Goal: Task Accomplishment & Management: Manage account settings

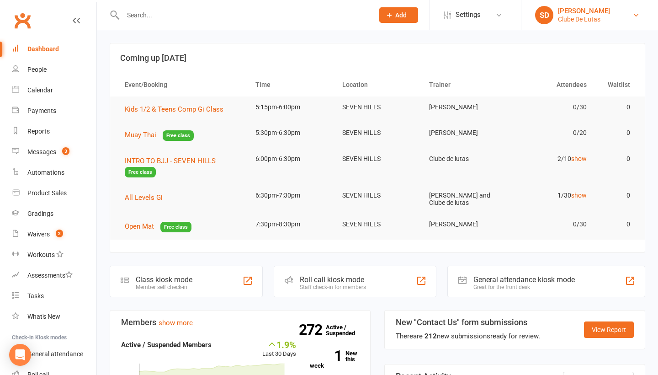
click at [590, 16] on div "Clube De Lutas" at bounding box center [584, 19] width 52 height 8
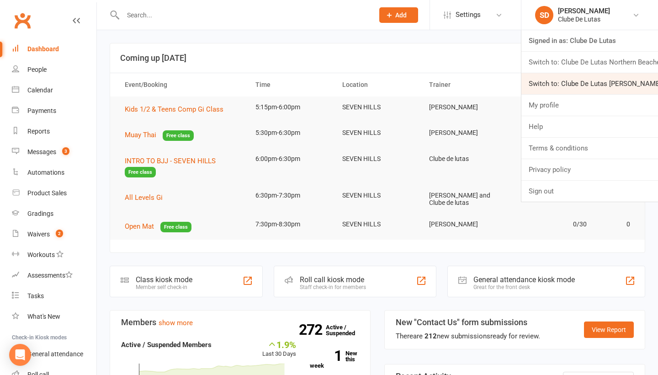
click at [555, 85] on link "Switch to: Clube De Lutas Rouse Hill" at bounding box center [589, 83] width 137 height 21
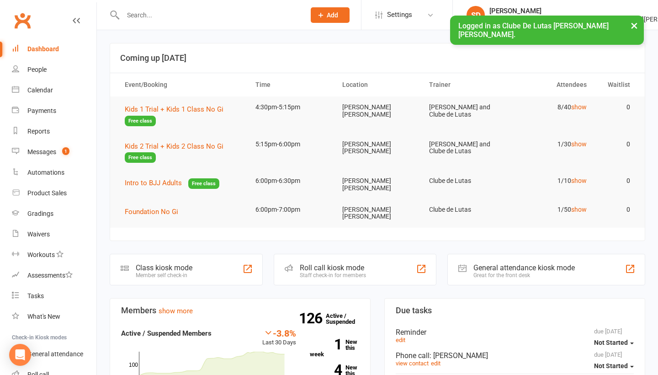
click at [277, 19] on input "text" at bounding box center [209, 15] width 179 height 13
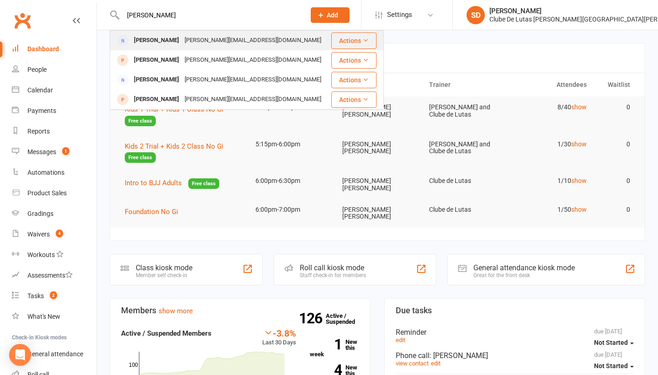
type input "norman"
click at [251, 47] on div "Norman Azar N.azar@live.com.au" at bounding box center [220, 40] width 219 height 19
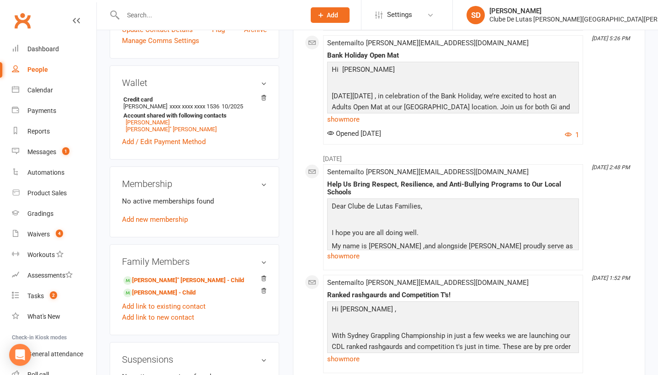
scroll to position [257, 0]
click at [177, 275] on link "Sebastian Laroche" Azar - Child" at bounding box center [183, 280] width 121 height 10
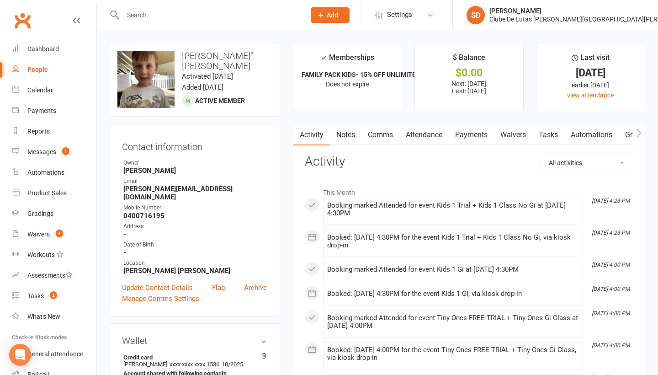
click at [466, 133] on link "Payments" at bounding box center [471, 134] width 45 height 21
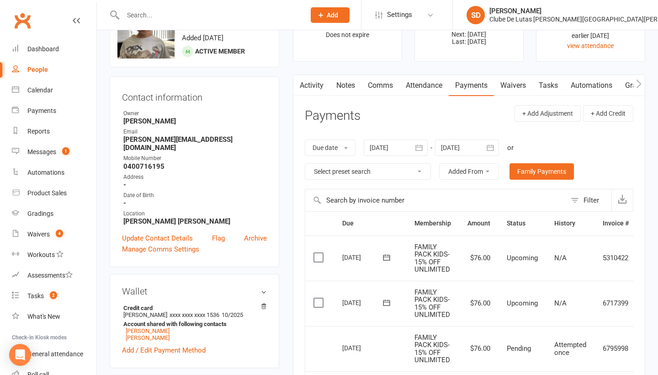
scroll to position [43, 0]
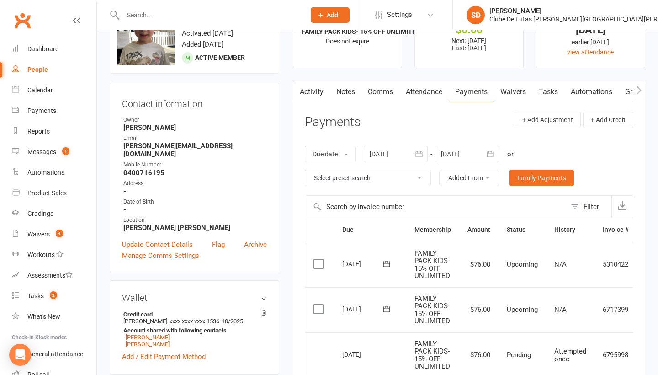
click at [410, 149] on div at bounding box center [396, 154] width 64 height 16
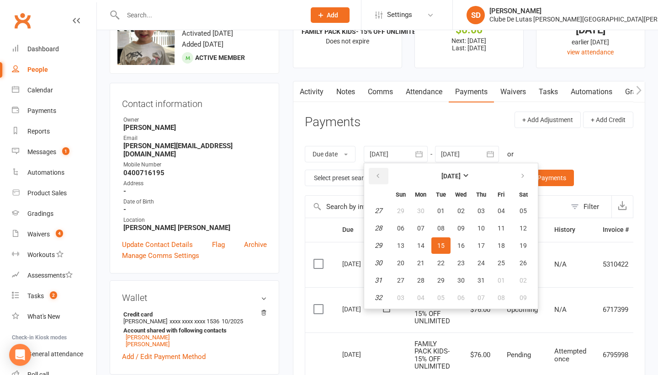
click at [375, 179] on button "button" at bounding box center [379, 176] width 20 height 16
click at [385, 172] on button "button" at bounding box center [379, 176] width 20 height 16
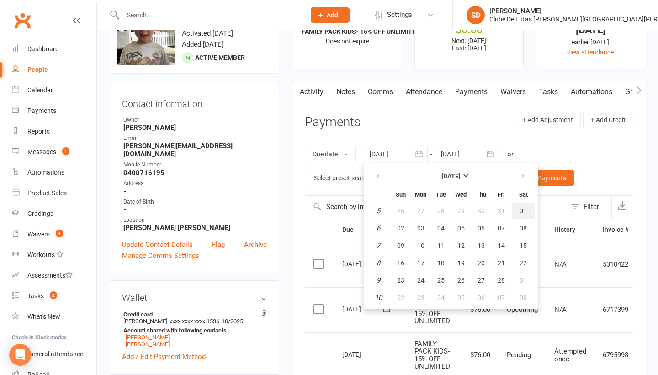
click at [526, 210] on span "01" at bounding box center [522, 210] width 7 height 7
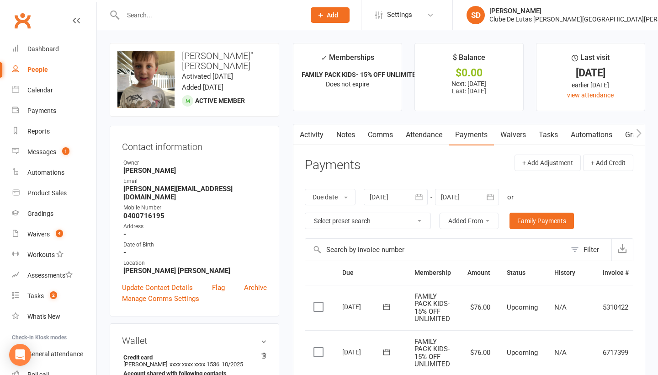
scroll to position [0, 0]
click at [427, 196] on button "button" at bounding box center [419, 197] width 16 height 16
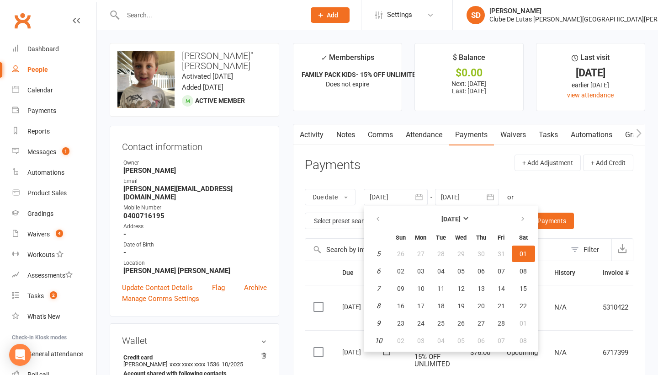
click at [387, 209] on th at bounding box center [378, 219] width 23 height 20
click at [375, 214] on button "button" at bounding box center [379, 219] width 20 height 16
click at [523, 255] on span "04" at bounding box center [522, 253] width 7 height 7
type input "04 Jan 2025"
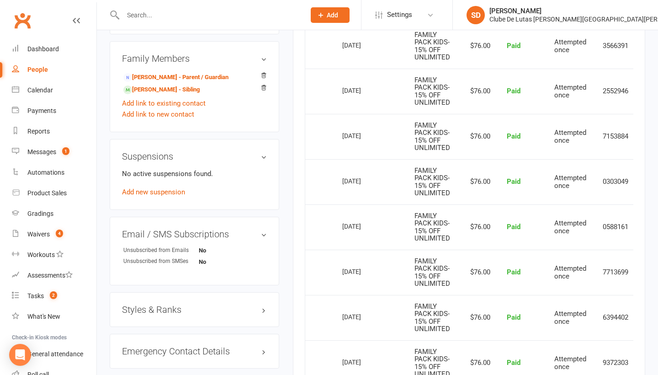
scroll to position [485, 0]
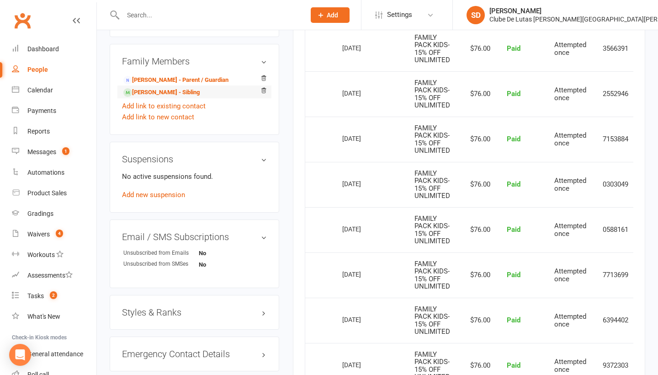
click at [167, 89] on li "Lola Azar - Sibling" at bounding box center [194, 91] width 145 height 13
click at [168, 88] on link "Lola Azar - Sibling" at bounding box center [161, 93] width 76 height 10
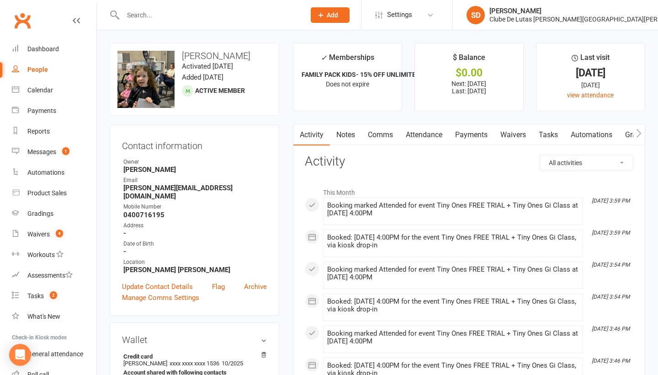
click at [469, 131] on link "Payments" at bounding box center [471, 134] width 45 height 21
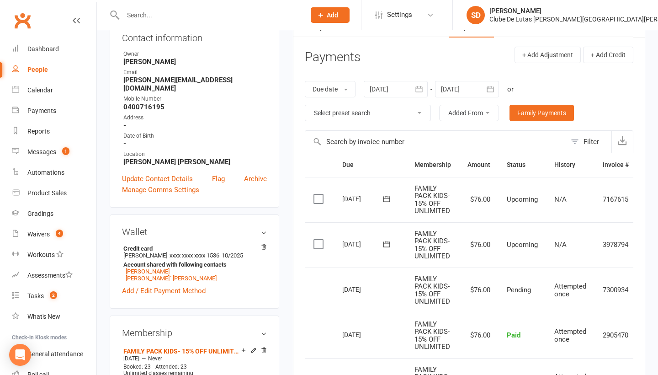
scroll to position [83, 0]
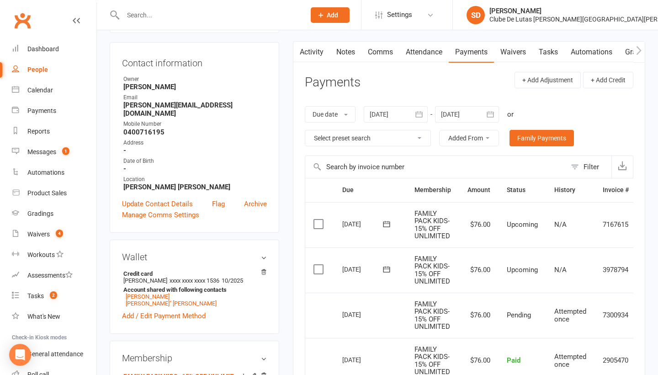
click at [420, 112] on icon "button" at bounding box center [418, 114] width 9 height 9
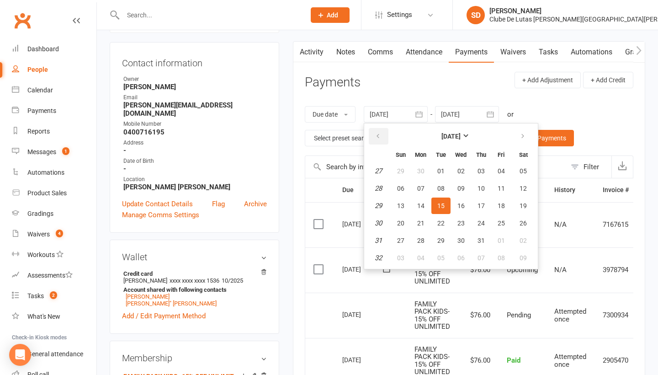
click at [377, 137] on icon "button" at bounding box center [378, 135] width 6 height 7
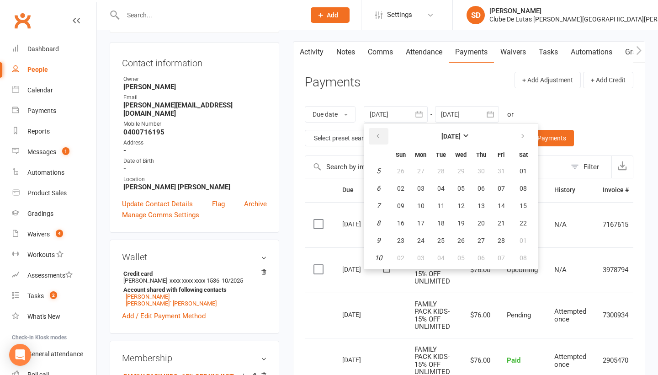
click at [377, 137] on icon "button" at bounding box center [378, 135] width 6 height 7
click at [518, 165] on button "04" at bounding box center [523, 171] width 23 height 16
type input "04 Jan 2025"
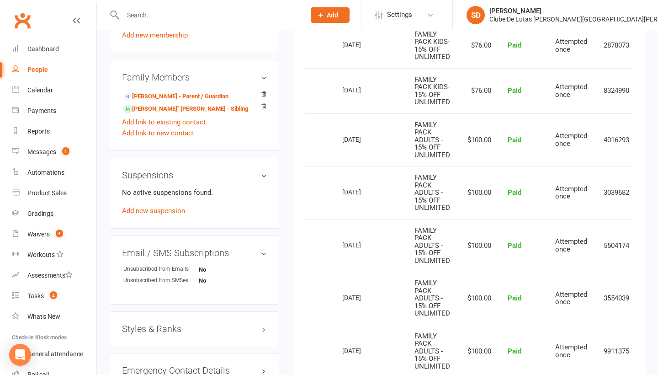
scroll to position [488, 0]
click at [486, 113] on td "$100.00" at bounding box center [479, 139] width 40 height 53
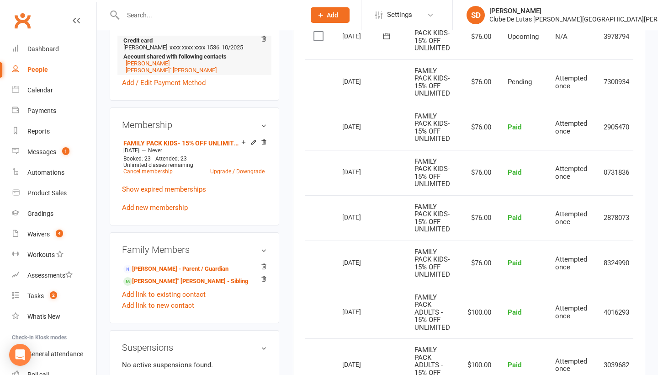
scroll to position [324, 0]
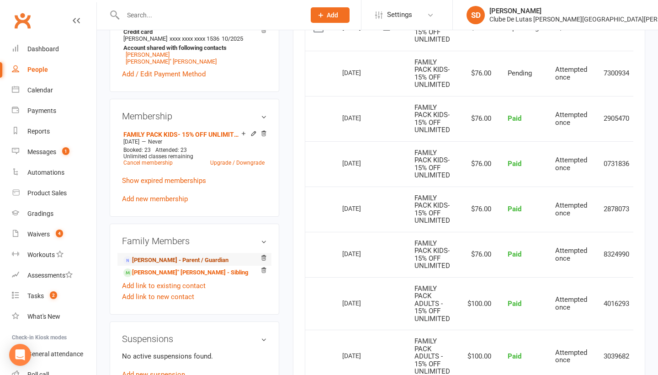
click at [193, 255] on link "Norman Azar - Parent / Guardian" at bounding box center [175, 260] width 105 height 10
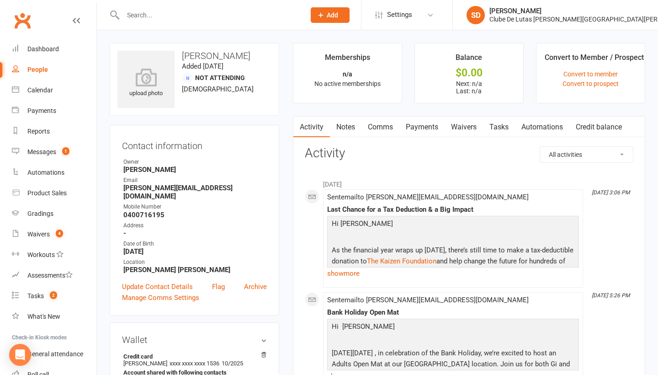
click at [430, 120] on link "Payments" at bounding box center [421, 127] width 45 height 21
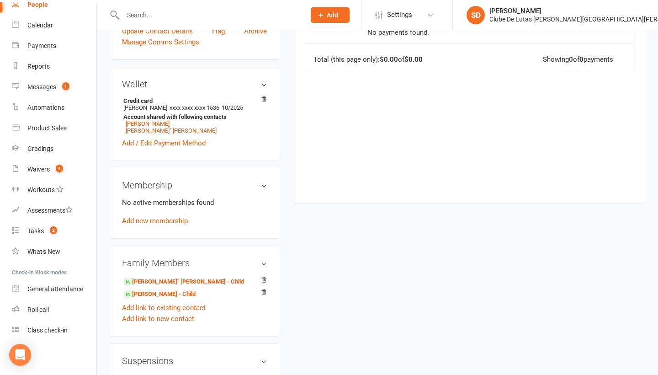
scroll to position [263, 0]
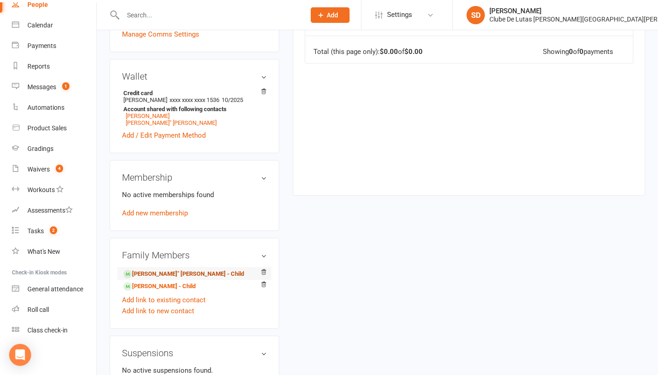
click at [190, 269] on link "Sebastian Laroche" Azar - Child" at bounding box center [183, 274] width 121 height 10
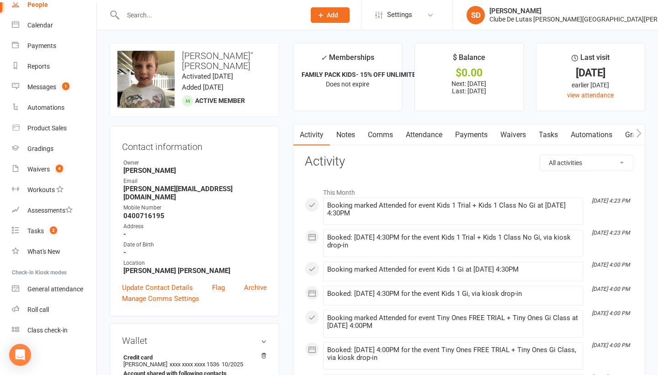
click at [482, 131] on link "Payments" at bounding box center [471, 134] width 45 height 21
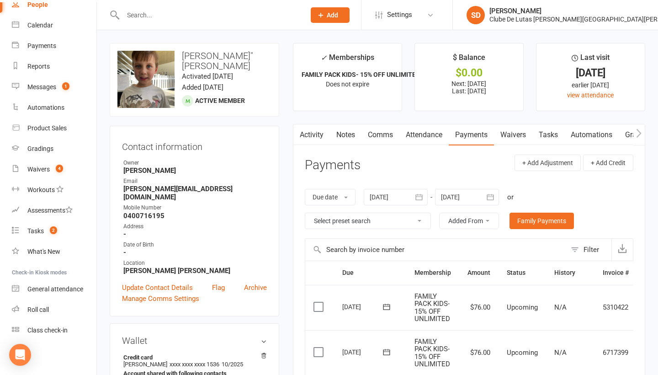
click at [434, 133] on link "Attendance" at bounding box center [423, 134] width 49 height 21
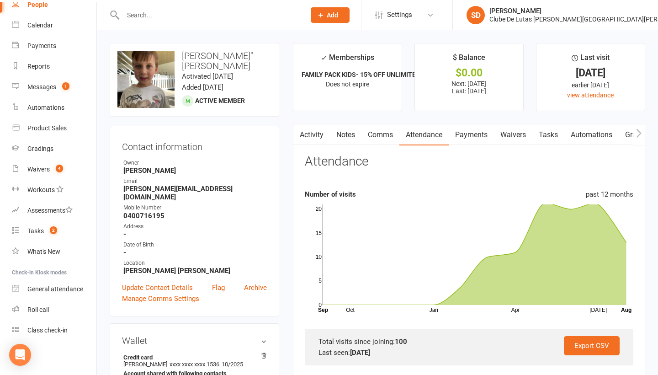
click at [463, 135] on link "Payments" at bounding box center [471, 134] width 45 height 21
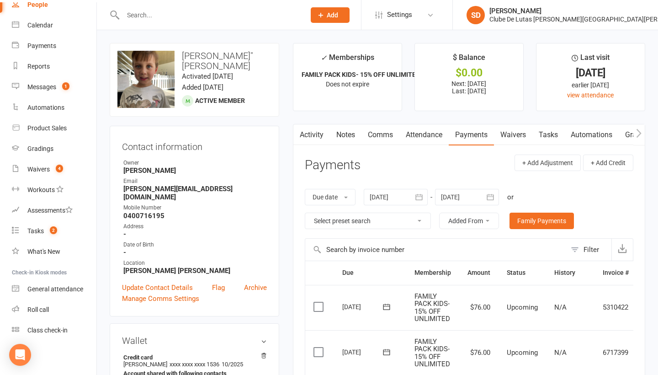
click at [404, 193] on div at bounding box center [396, 197] width 64 height 16
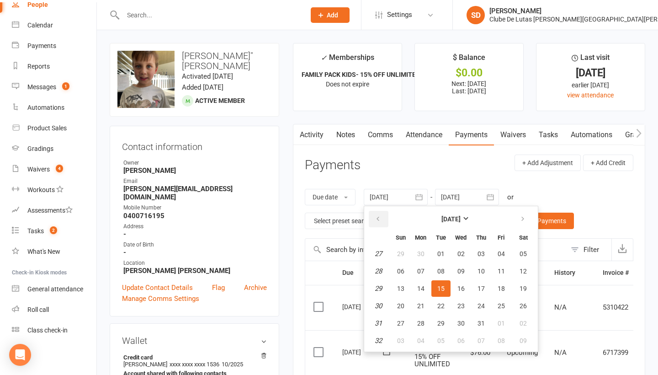
click at [375, 212] on button "button" at bounding box center [379, 219] width 20 height 16
click at [378, 219] on icon "button" at bounding box center [378, 218] width 6 height 7
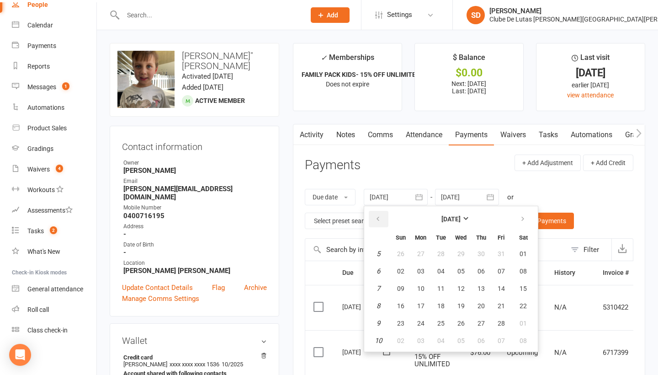
click at [378, 219] on icon "button" at bounding box center [378, 218] width 6 height 7
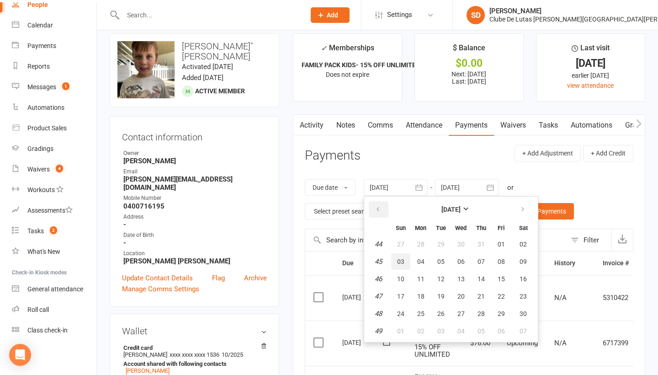
scroll to position [12, 0]
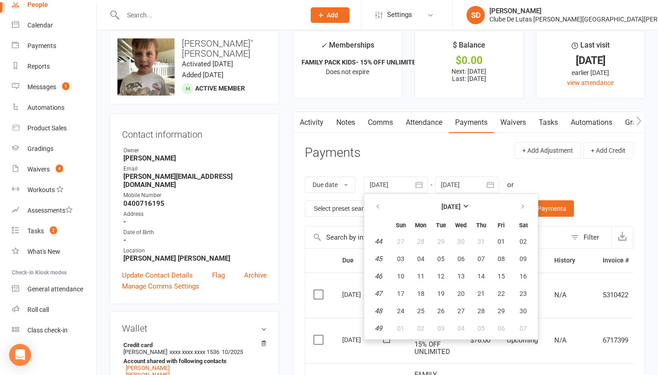
click at [568, 186] on div "Due date Due date Date paid Date failed Date settled 15 Jul 2025 November 2024 …" at bounding box center [469, 196] width 328 height 58
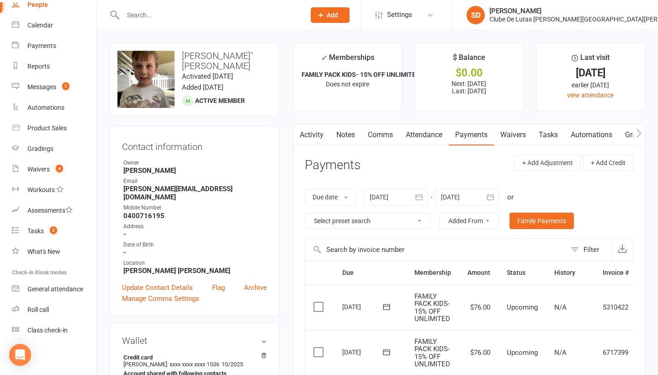
scroll to position [0, 0]
click at [419, 194] on icon "button" at bounding box center [418, 196] width 9 height 9
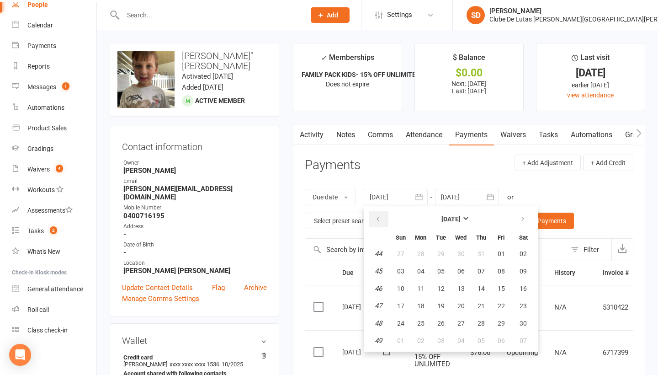
click at [384, 216] on button "button" at bounding box center [379, 219] width 20 height 16
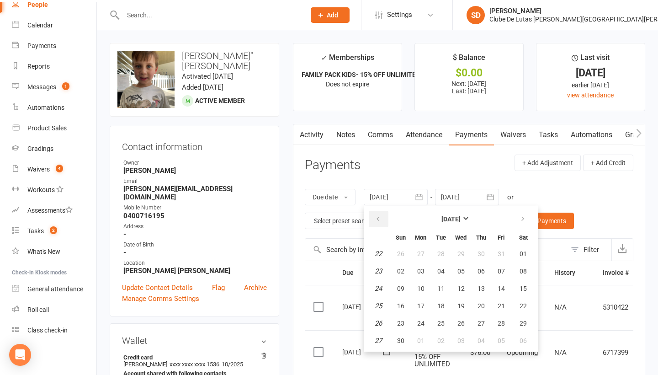
click at [384, 216] on button "button" at bounding box center [379, 219] width 20 height 16
click at [514, 220] on button "button" at bounding box center [524, 219] width 20 height 16
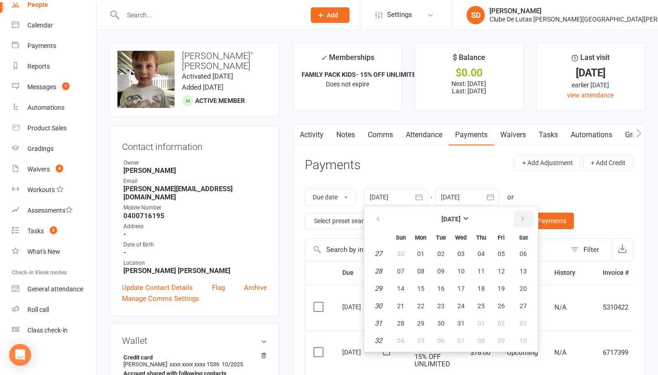
click at [514, 220] on button "button" at bounding box center [524, 219] width 20 height 16
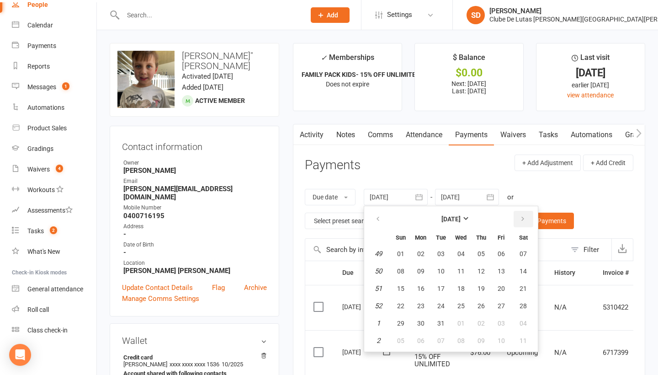
click at [514, 220] on button "button" at bounding box center [524, 219] width 20 height 16
click at [461, 253] on span "01" at bounding box center [460, 253] width 7 height 7
type input "01 Jan 2025"
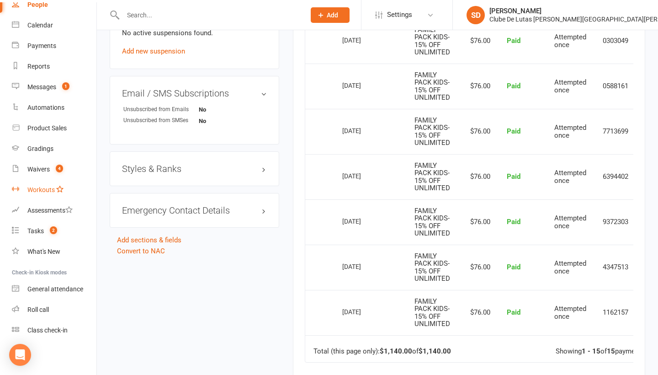
scroll to position [639, 0]
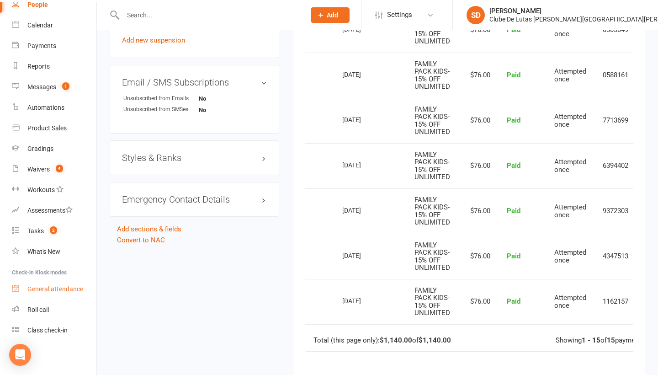
click at [63, 289] on div "General attendance" at bounding box center [55, 288] width 56 height 7
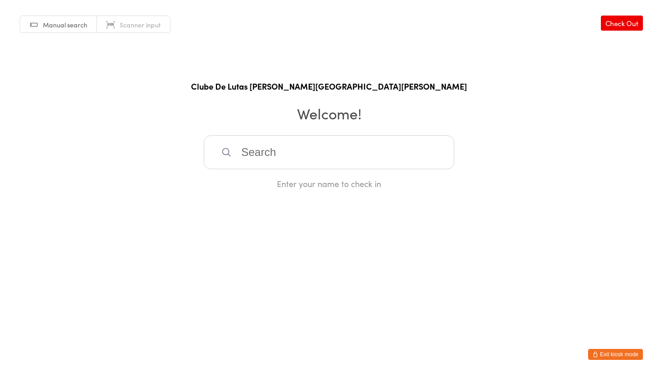
click at [50, 329] on html "You have now entered Kiosk Mode. Members will be able to check themselves in us…" at bounding box center [329, 187] width 658 height 375
click at [617, 349] on button "Exit kiosk mode" at bounding box center [615, 354] width 55 height 11
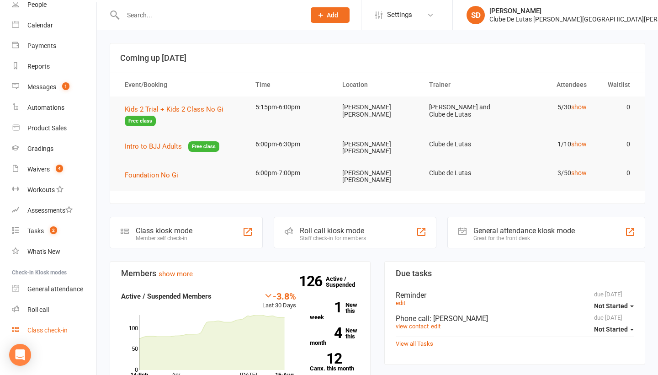
scroll to position [65, 0]
click at [52, 328] on div "Class check-in" at bounding box center [47, 329] width 40 height 7
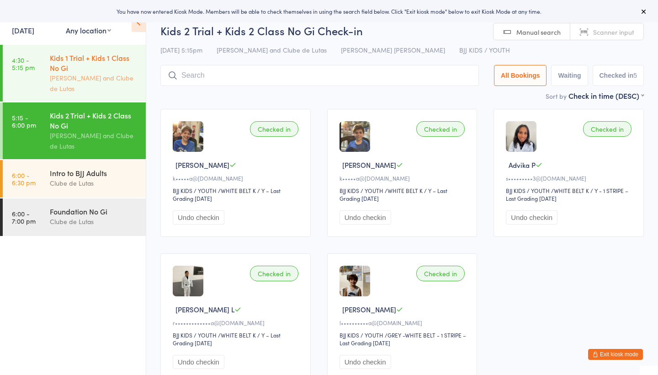
click at [92, 79] on div "[PERSON_NAME] and Clube de Lutas" at bounding box center [94, 83] width 88 height 21
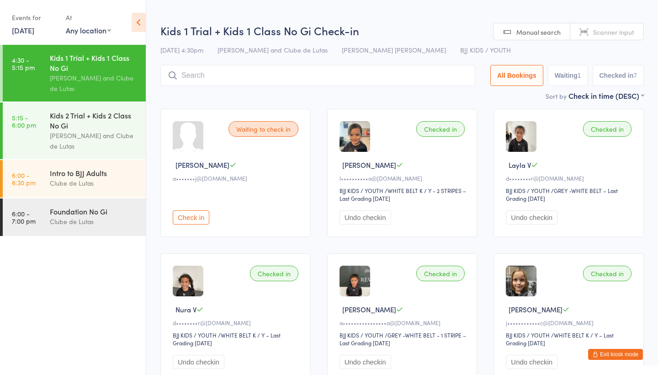
click at [197, 222] on button "Check in" at bounding box center [191, 217] width 37 height 14
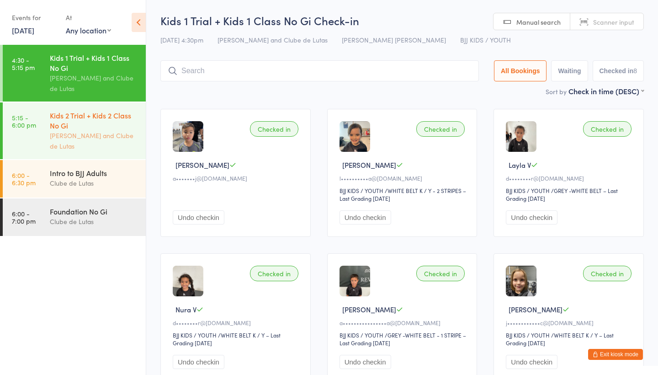
click at [120, 117] on div "Kids 2 Trial + Kids 2 Class No Gi" at bounding box center [94, 120] width 88 height 20
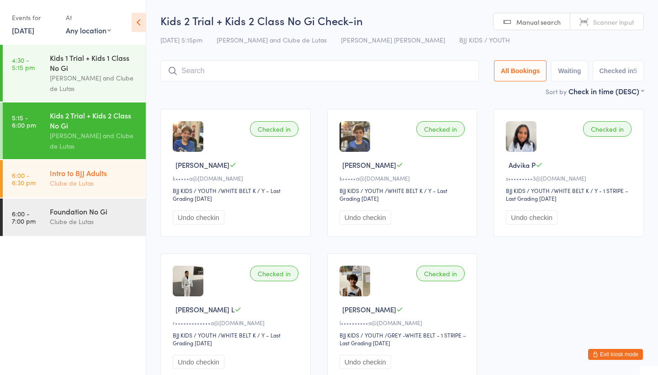
click at [106, 180] on div "Clube de Lutas" at bounding box center [94, 183] width 88 height 11
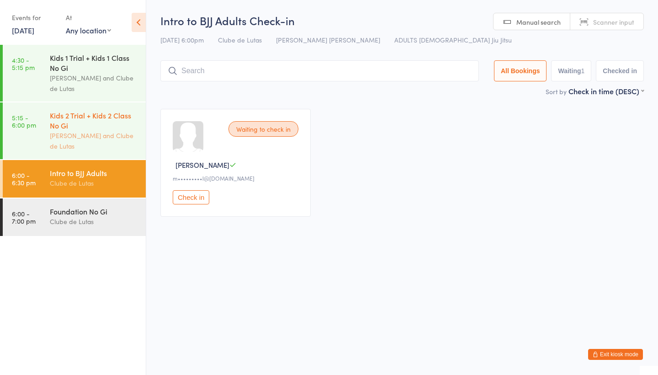
click at [80, 130] on div "Joe Mekhael and Clube de Lutas" at bounding box center [94, 140] width 88 height 21
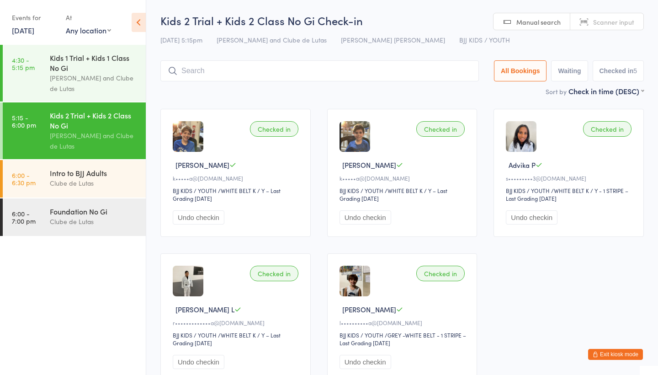
click at [80, 130] on div "Joe Mekhael and Clube de Lutas" at bounding box center [94, 140] width 88 height 21
click at [610, 354] on button "Exit kiosk mode" at bounding box center [615, 354] width 55 height 11
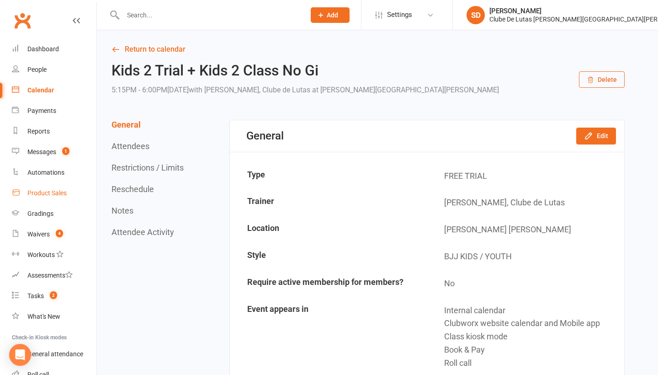
click at [41, 187] on link "Product Sales" at bounding box center [54, 193] width 85 height 21
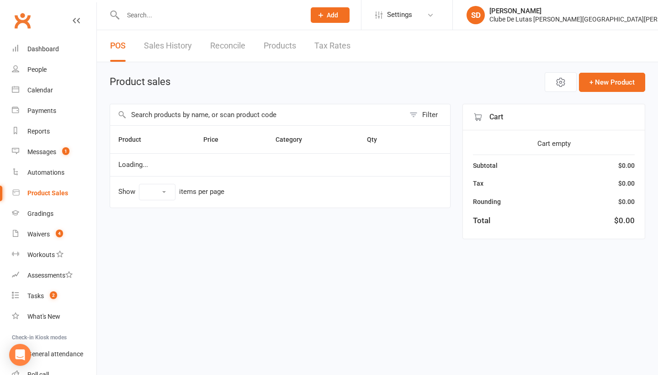
select select "100"
click at [175, 117] on input "text" at bounding box center [257, 114] width 295 height 21
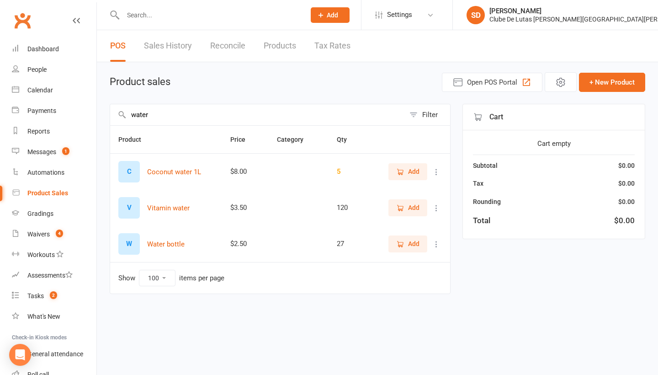
type input "water"
click at [411, 249] on span "Add" at bounding box center [413, 243] width 11 height 10
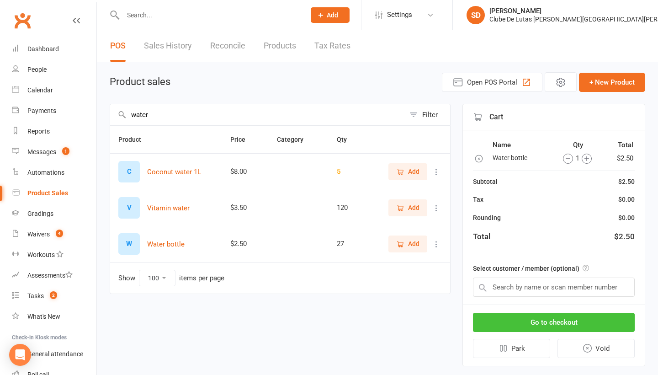
click at [482, 329] on button "Go to checkout" at bounding box center [554, 322] width 162 height 19
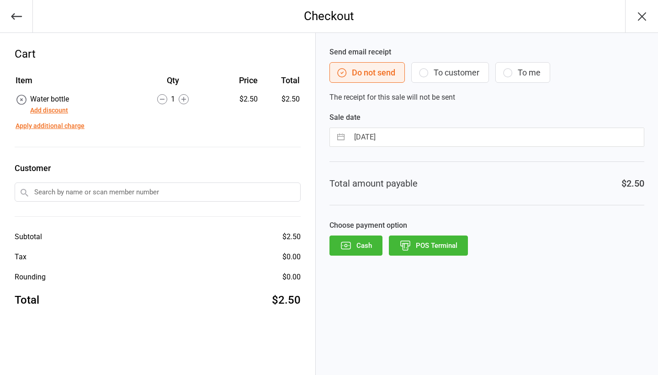
click at [360, 249] on button "Cash" at bounding box center [355, 245] width 53 height 20
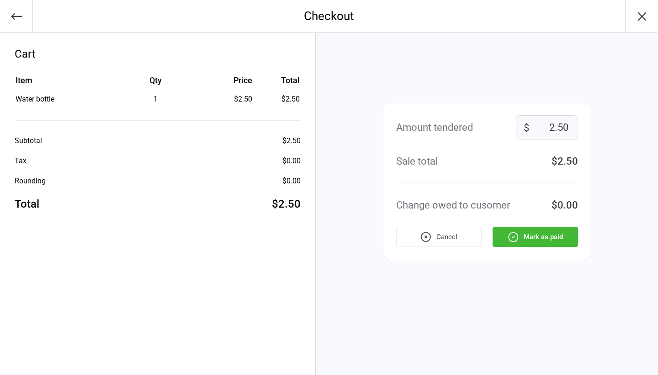
click at [517, 233] on icon "button" at bounding box center [513, 237] width 12 height 12
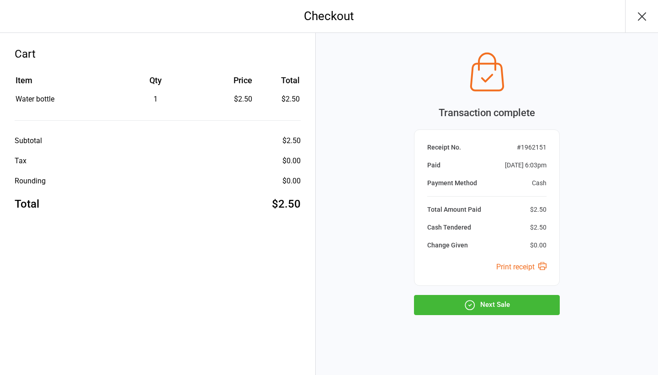
click at [477, 292] on div "Transaction complete Receipt No. # 1962151 Paid Aug 15, 2025 6:03pm Payment Met…" at bounding box center [487, 181] width 146 height 267
click at [477, 298] on button "Next Sale" at bounding box center [487, 305] width 146 height 20
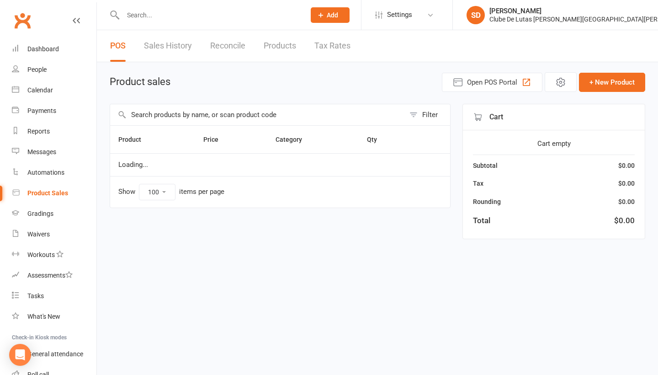
select select "100"
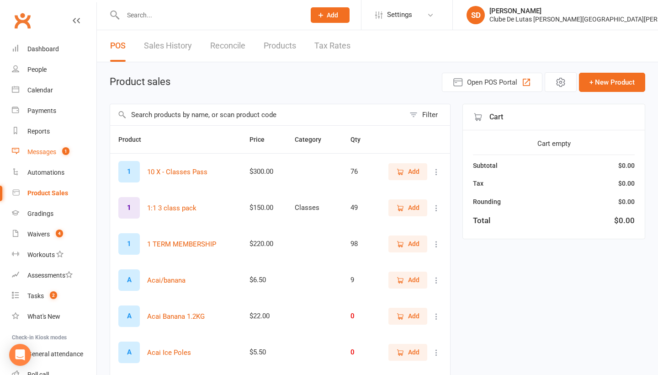
click at [52, 154] on div "Messages" at bounding box center [41, 151] width 29 height 7
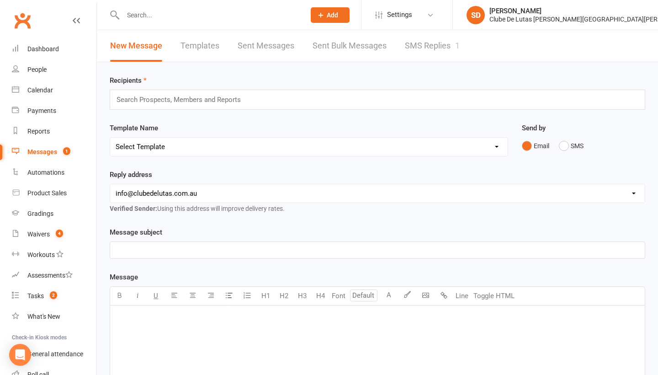
click at [416, 48] on link "SMS Replies 1" at bounding box center [432, 46] width 55 height 32
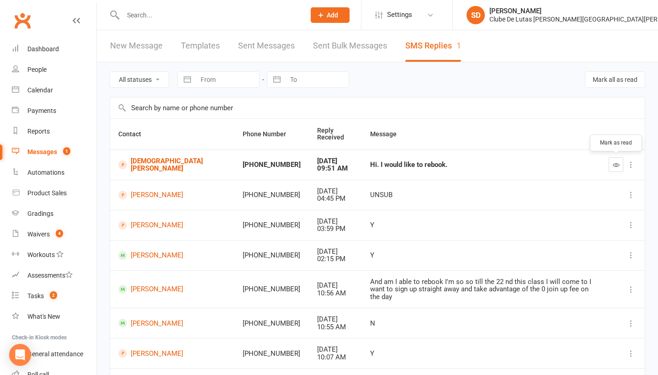
click at [615, 170] on button "button" at bounding box center [616, 164] width 15 height 15
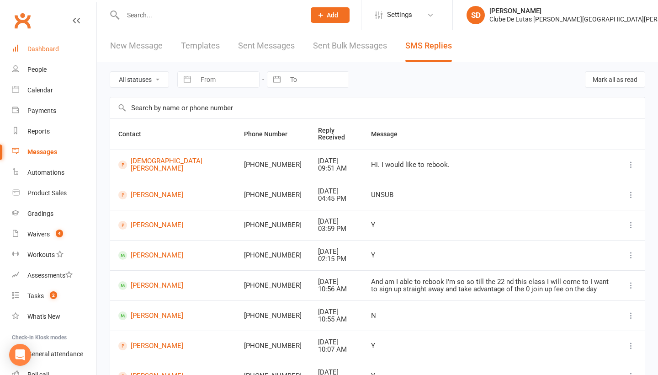
click at [47, 58] on link "Dashboard" at bounding box center [54, 49] width 85 height 21
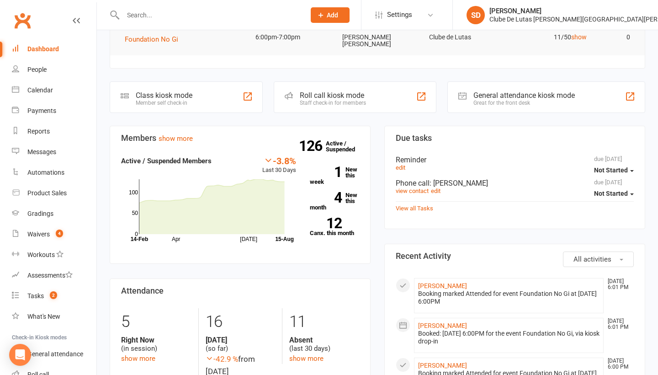
scroll to position [11, 0]
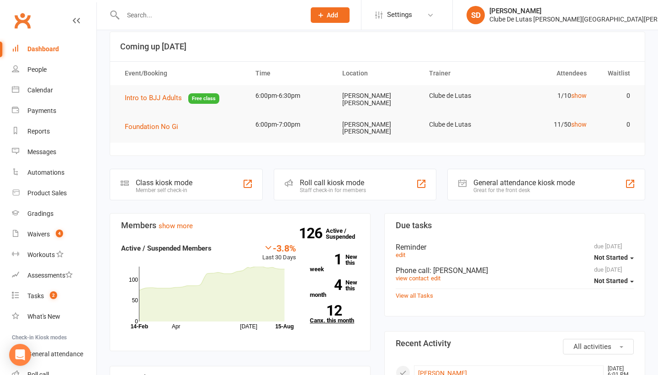
click at [333, 306] on strong "12" at bounding box center [326, 310] width 32 height 14
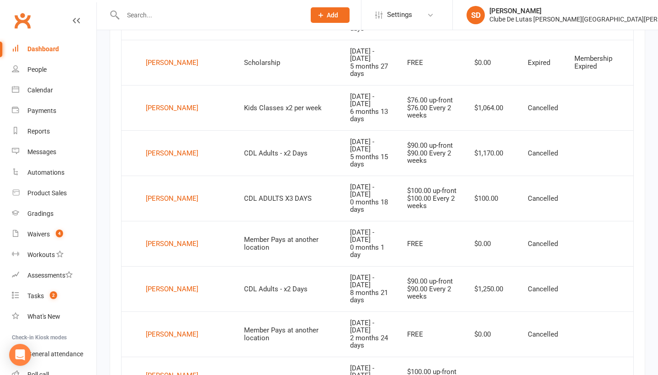
scroll to position [589, 0]
click at [157, 328] on div "[PERSON_NAME]" at bounding box center [172, 335] width 53 height 14
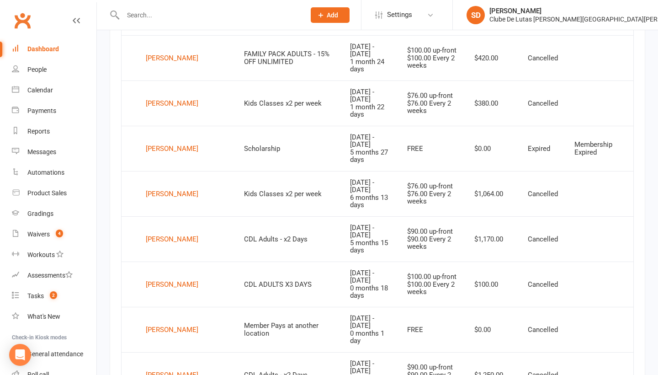
scroll to position [508, 0]
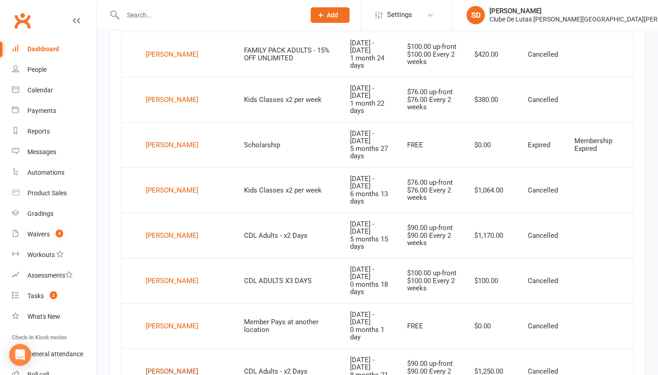
click at [167, 364] on div "Syed Nasir" at bounding box center [172, 371] width 53 height 14
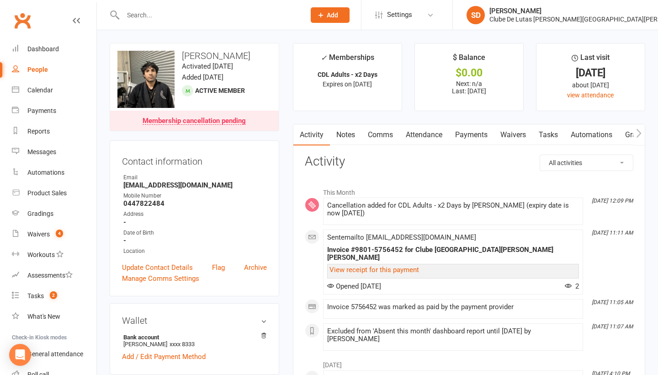
click at [344, 135] on link "Notes" at bounding box center [346, 134] width 32 height 21
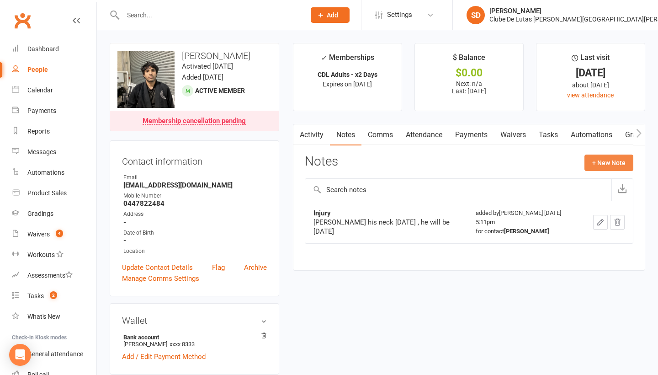
click at [602, 164] on button "+ New Note" at bounding box center [608, 162] width 49 height 16
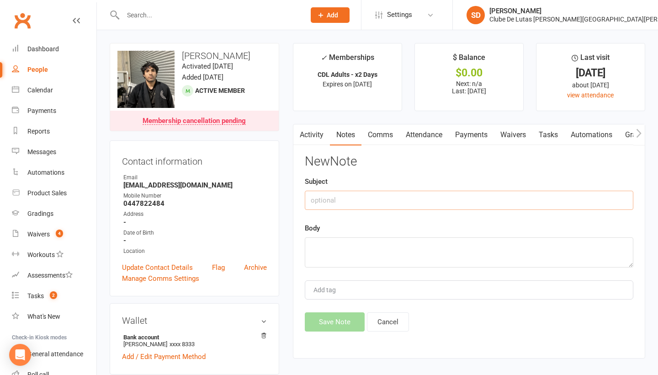
click at [390, 205] on input "text" at bounding box center [469, 200] width 328 height 19
type input "C"
type input "X"
type input "c"
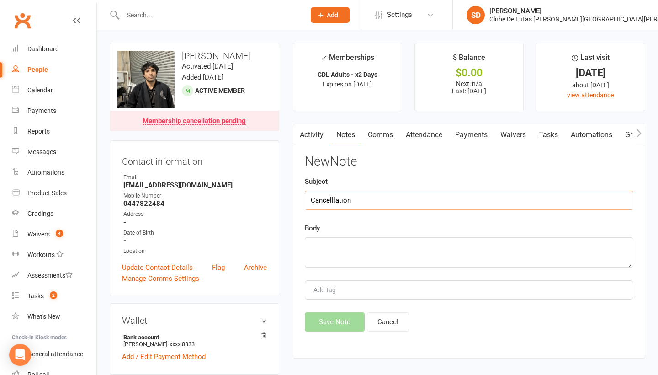
type input "Cancelllation"
click at [341, 251] on textarea at bounding box center [469, 252] width 328 height 30
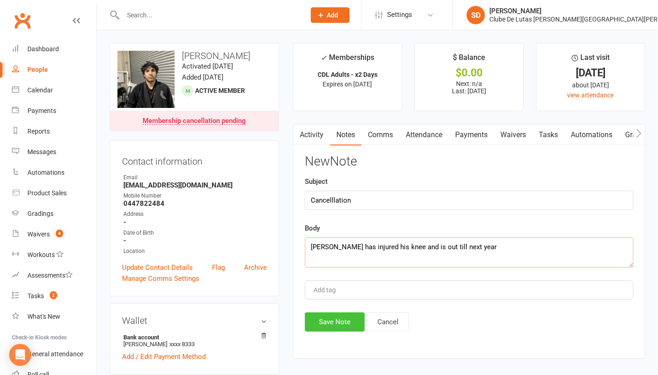
type textarea "Syed has injured his knee and is out till next year"
click at [329, 325] on button "Save Note" at bounding box center [335, 321] width 60 height 19
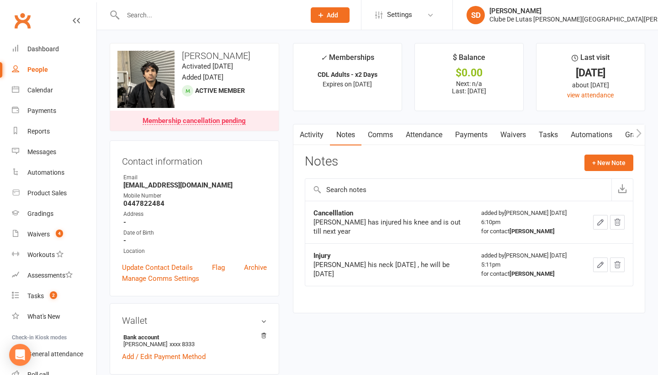
click at [234, 14] on input "text" at bounding box center [209, 15] width 179 height 13
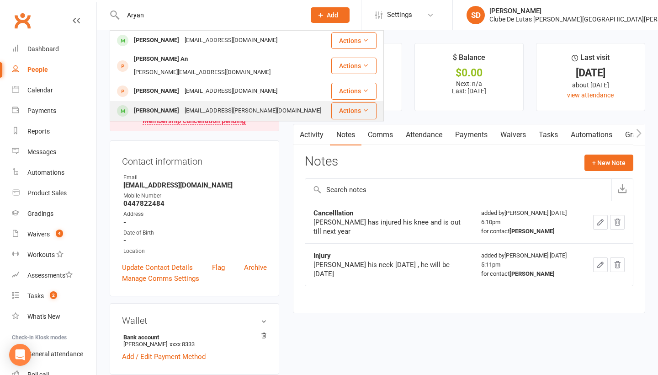
type input "Aryan"
click at [208, 104] on div "roshan.lanewala@gmail.com" at bounding box center [253, 110] width 142 height 13
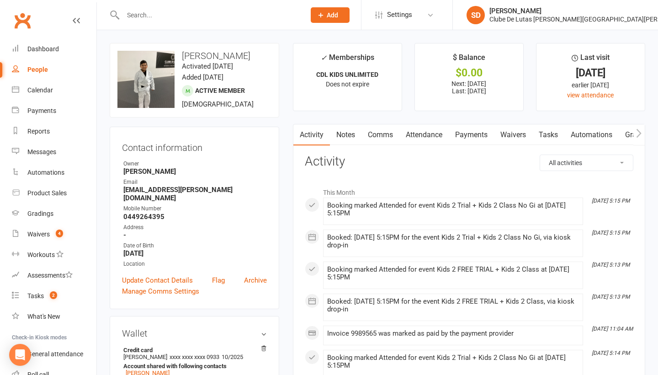
click at [58, 35] on div "Clubworx" at bounding box center [48, 26] width 96 height 34
click at [56, 48] on div "Dashboard" at bounding box center [43, 48] width 32 height 7
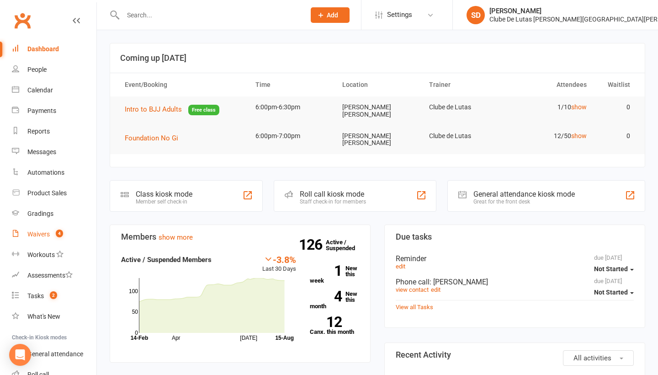
click at [44, 228] on link "Waivers 4" at bounding box center [54, 234] width 85 height 21
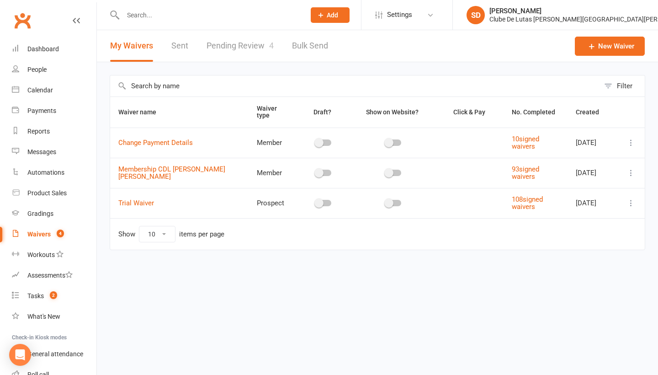
click at [245, 50] on link "Pending Review 4" at bounding box center [240, 46] width 67 height 32
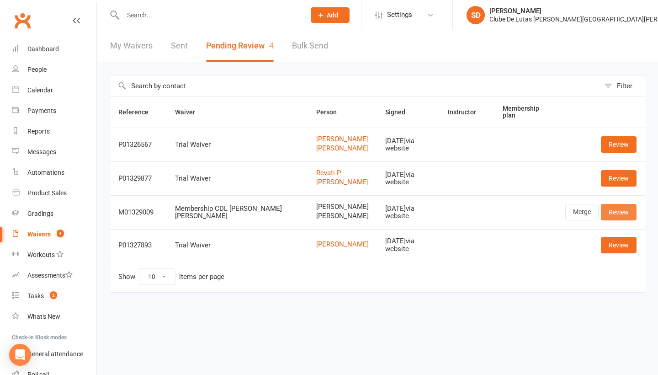
click at [619, 206] on link "Review" at bounding box center [619, 212] width 36 height 16
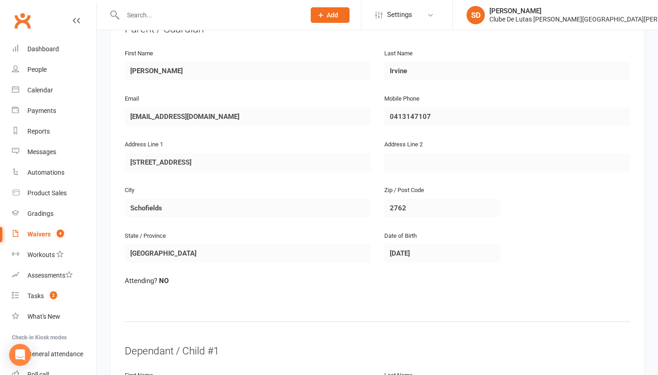
scroll to position [37, 0]
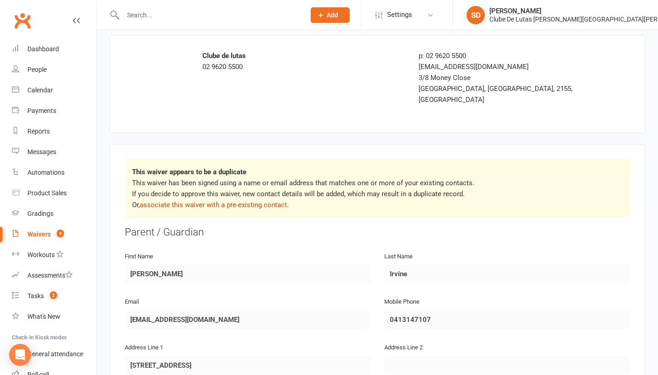
click at [241, 201] on link "associate this waiver with a pre-existing contact" at bounding box center [213, 205] width 147 height 8
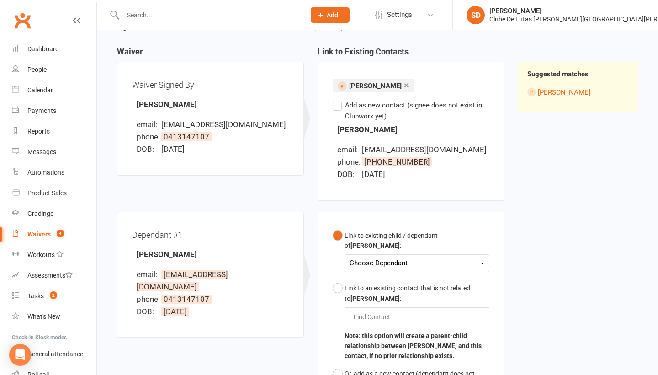
scroll to position [84, 0]
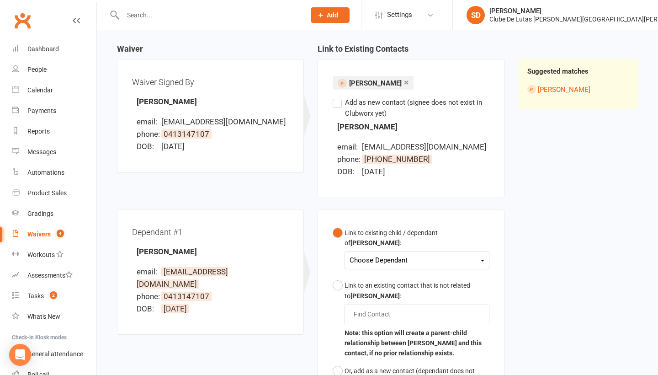
click at [391, 254] on div "Choose Dependant" at bounding box center [417, 260] width 135 height 12
click at [394, 272] on link "[PERSON_NAME]" at bounding box center [395, 282] width 90 height 20
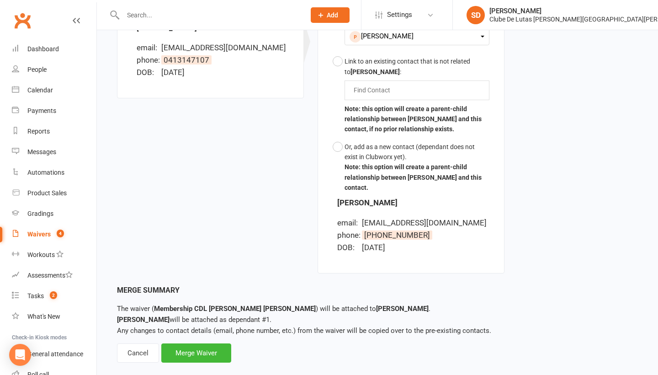
scroll to position [307, 0]
click at [197, 344] on div "Merge Waiver" at bounding box center [196, 353] width 70 height 19
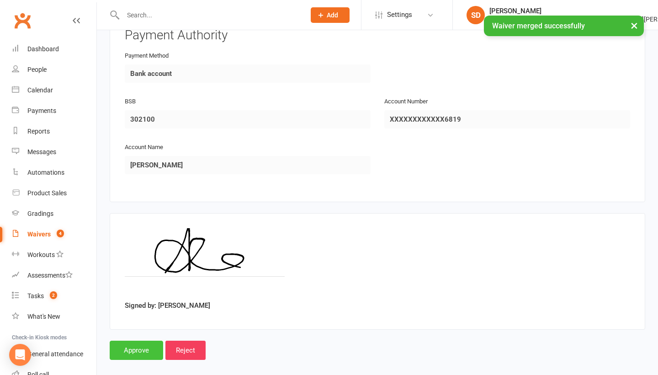
scroll to position [1228, 0]
click at [148, 341] on input "Approve" at bounding box center [136, 350] width 53 height 19
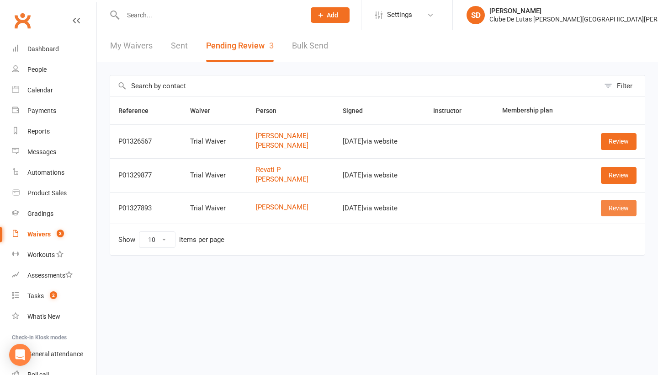
click at [631, 209] on link "Review" at bounding box center [619, 208] width 36 height 16
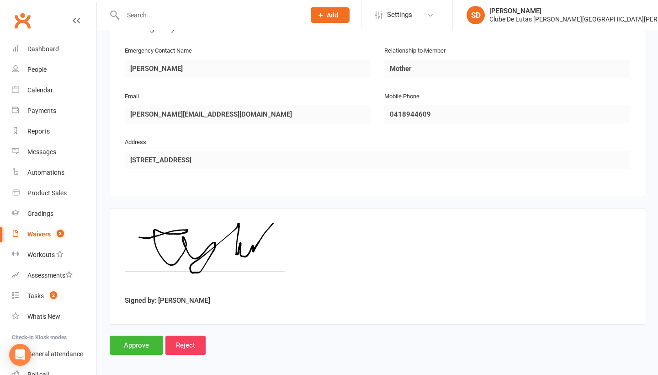
scroll to position [445, 0]
click at [124, 336] on input "Approve" at bounding box center [136, 345] width 53 height 19
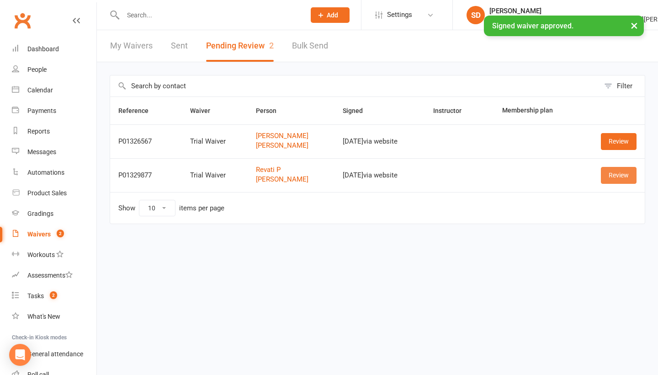
click at [623, 169] on link "Review" at bounding box center [619, 175] width 36 height 16
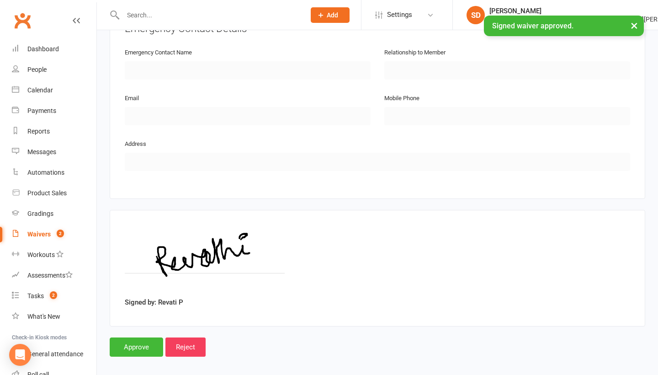
scroll to position [790, 0]
click at [136, 338] on input "Approve" at bounding box center [136, 347] width 53 height 19
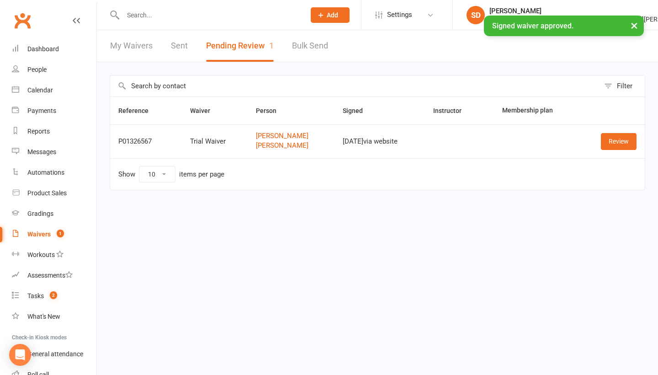
click at [629, 131] on td "Review" at bounding box center [612, 141] width 66 height 34
click at [626, 136] on link "Review" at bounding box center [619, 141] width 36 height 16
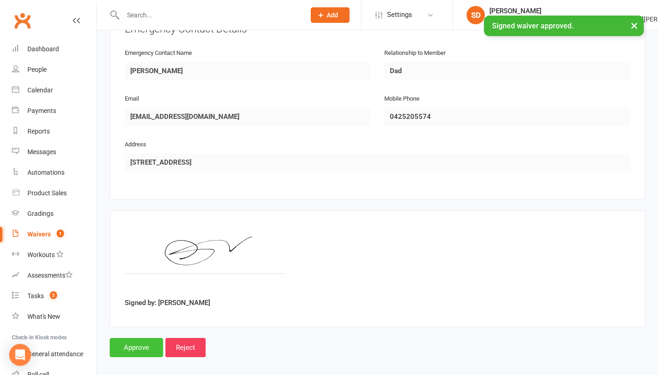
scroll to position [790, 0]
click at [133, 338] on input "Approve" at bounding box center [136, 347] width 53 height 19
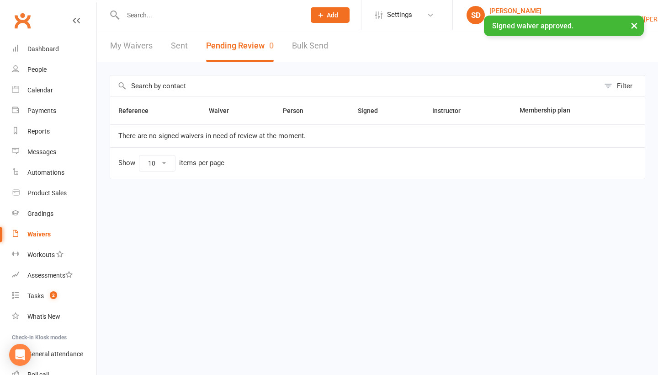
click at [603, 11] on div "[PERSON_NAME]" at bounding box center [590, 11] width 203 height 8
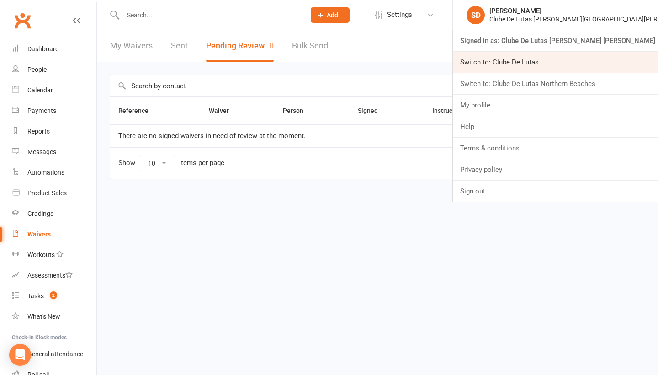
click at [599, 71] on link "Switch to: Clube De Lutas" at bounding box center [555, 62] width 205 height 21
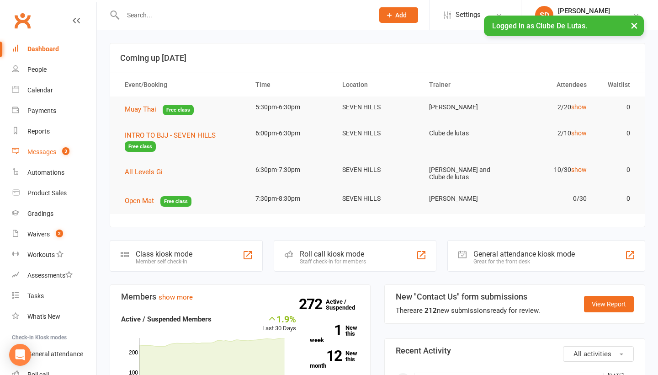
click at [51, 150] on div "Messages" at bounding box center [41, 151] width 29 height 7
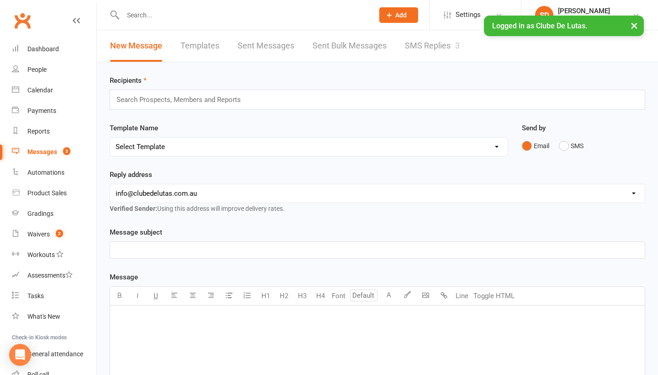
click at [426, 39] on link "SMS Replies 3" at bounding box center [432, 46] width 55 height 32
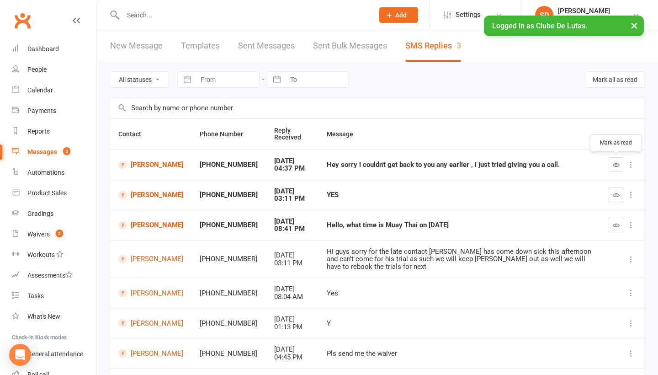
click at [616, 164] on icon "button" at bounding box center [616, 164] width 7 height 7
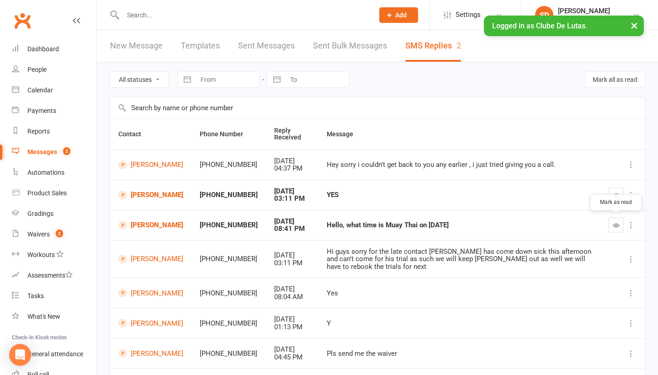
click at [622, 222] on button "button" at bounding box center [616, 224] width 15 height 15
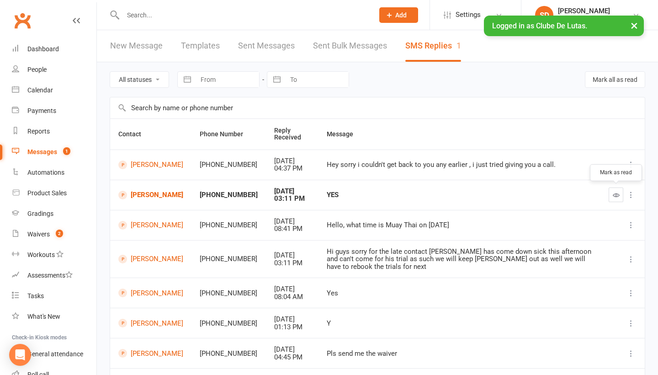
click at [620, 187] on button "button" at bounding box center [616, 194] width 15 height 15
click at [49, 237] on link "Waivers 2" at bounding box center [54, 234] width 85 height 21
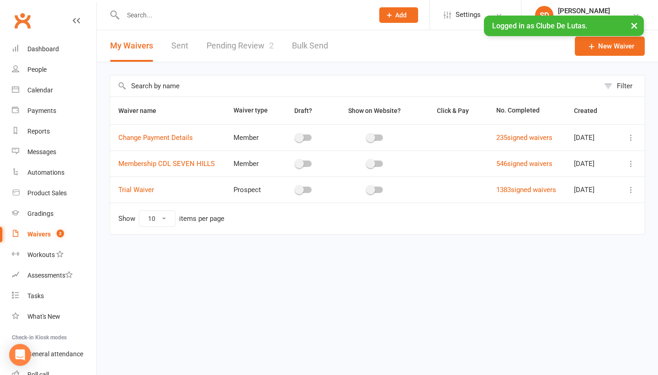
click at [235, 44] on link "Pending Review 2" at bounding box center [240, 46] width 67 height 32
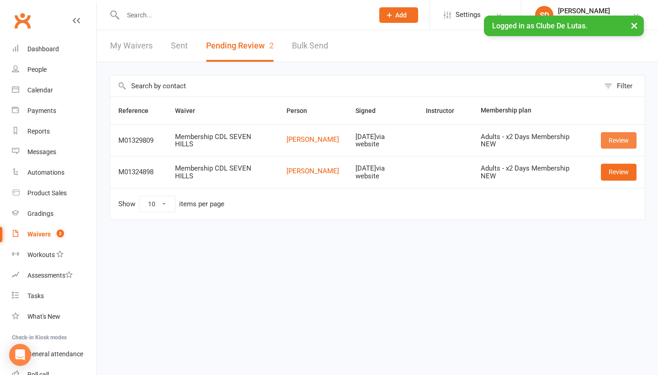
click at [605, 140] on link "Review" at bounding box center [619, 140] width 36 height 16
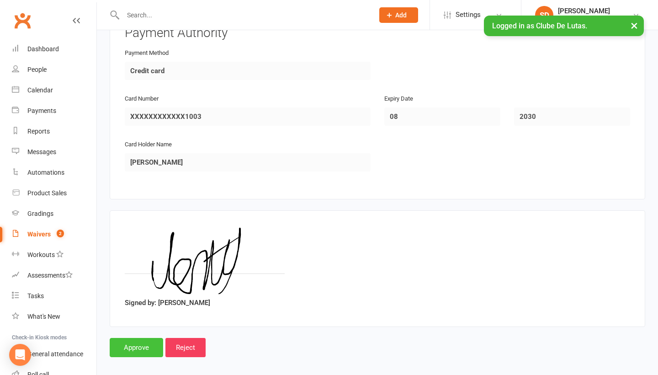
scroll to position [810, 0]
click at [137, 338] on input "Approve" at bounding box center [136, 347] width 53 height 19
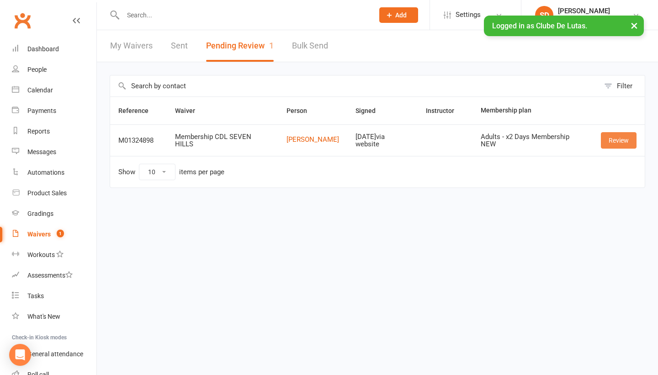
click at [622, 139] on link "Review" at bounding box center [619, 140] width 36 height 16
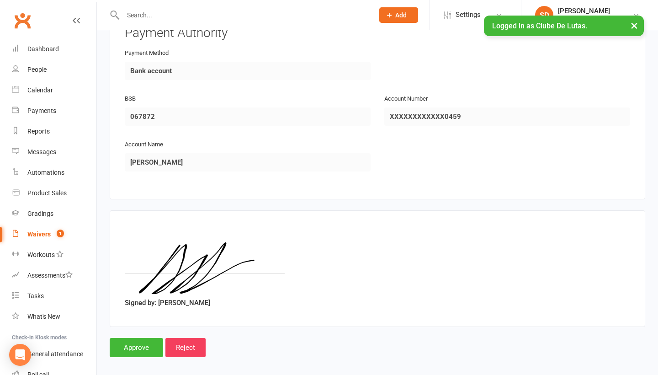
scroll to position [810, 0]
click at [120, 338] on input "Approve" at bounding box center [136, 347] width 53 height 19
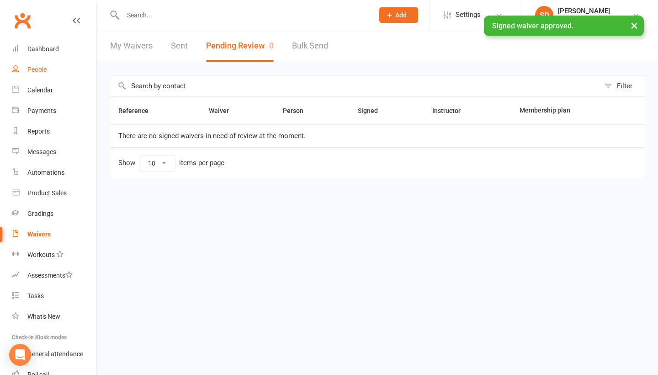
click at [30, 72] on div "People" at bounding box center [36, 69] width 19 height 7
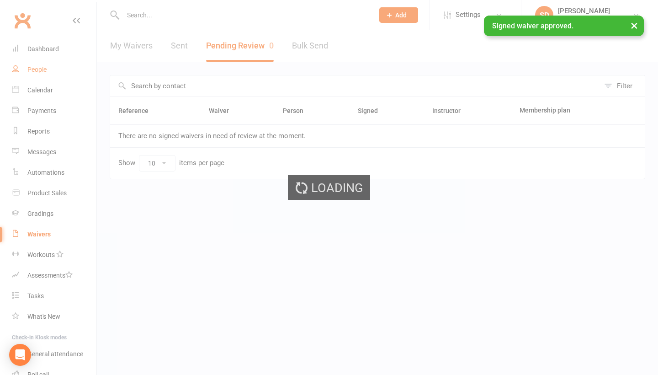
select select "100"
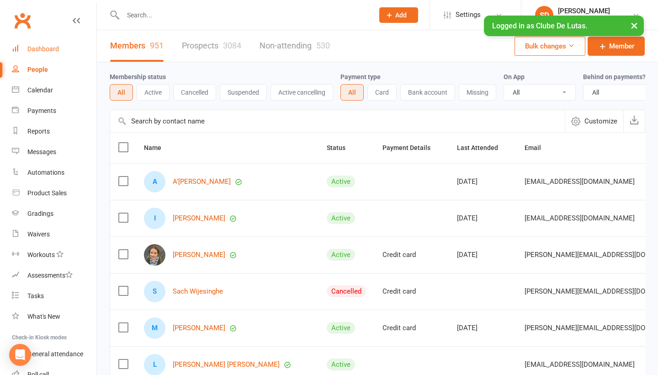
click at [70, 52] on link "Dashboard" at bounding box center [54, 49] width 85 height 21
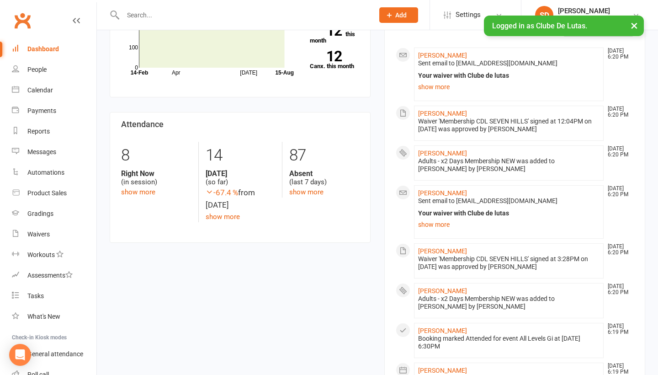
scroll to position [324, 0]
click at [308, 189] on link "show more" at bounding box center [306, 193] width 34 height 8
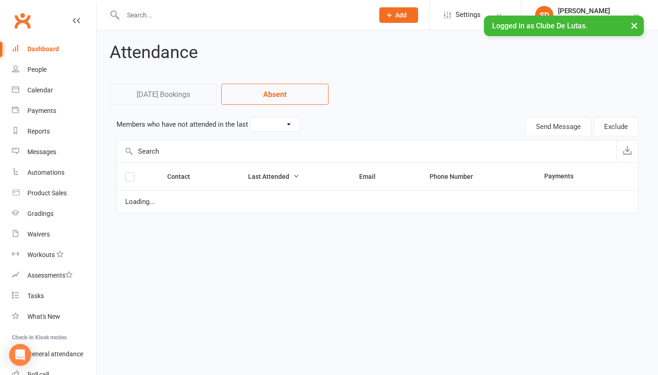
select select "7"
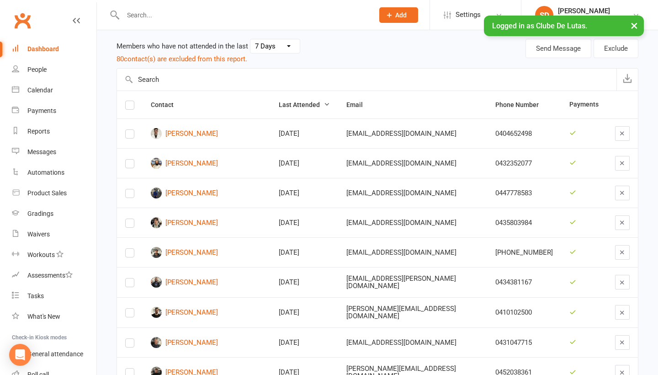
scroll to position [79, 0]
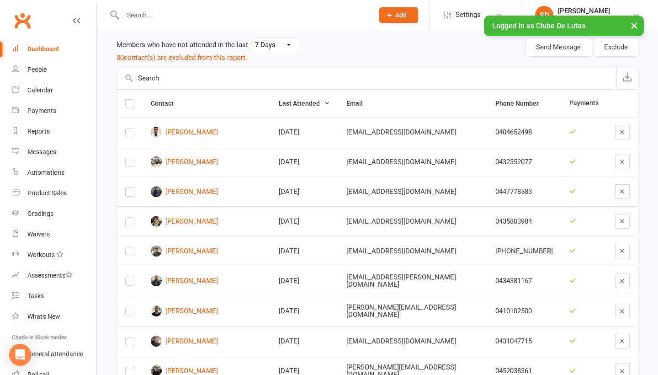
click at [127, 164] on label at bounding box center [129, 164] width 9 height 0
click at [127, 158] on input "checkbox" at bounding box center [129, 158] width 9 height 0
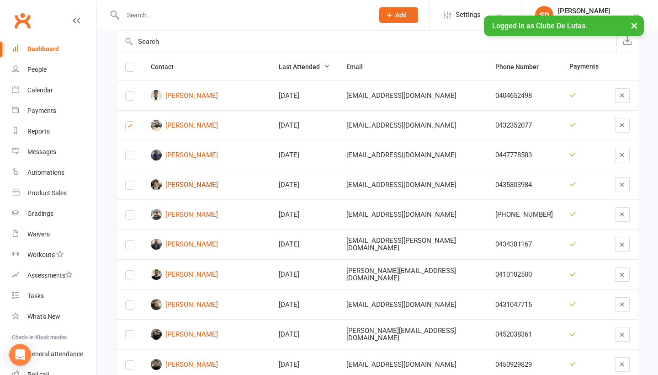
scroll to position [73, 0]
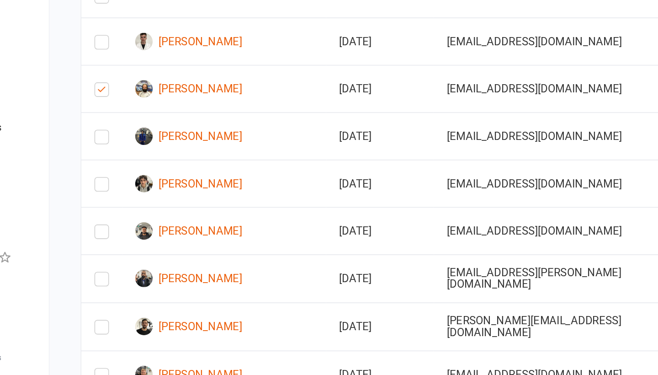
click at [125, 260] on label at bounding box center [129, 260] width 9 height 0
click at [125, 254] on input "checkbox" at bounding box center [129, 254] width 9 height 0
click at [125, 290] on label at bounding box center [129, 290] width 9 height 0
click at [125, 284] on input "checkbox" at bounding box center [129, 284] width 9 height 0
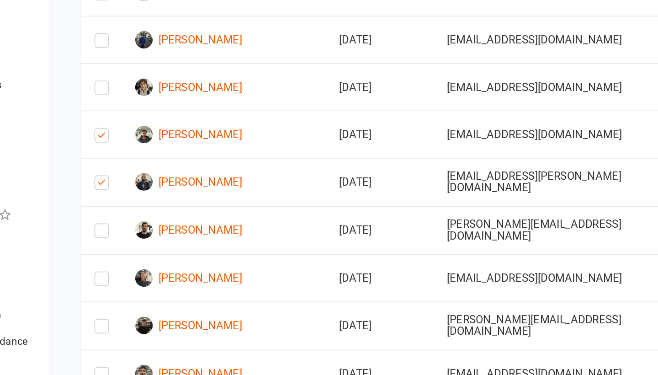
scroll to position [107, 0]
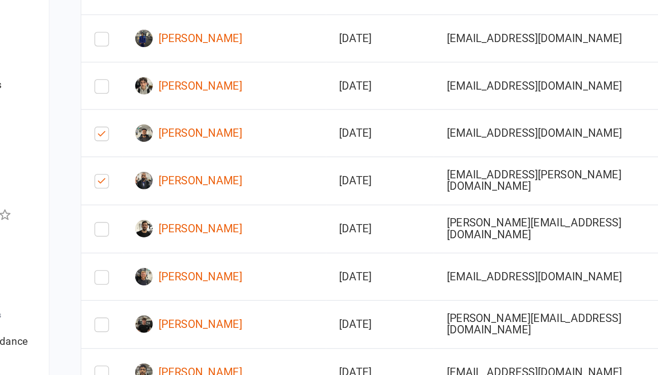
click at [125, 285] on label at bounding box center [129, 285] width 9 height 0
click at [125, 279] on input "checkbox" at bounding box center [129, 279] width 9 height 0
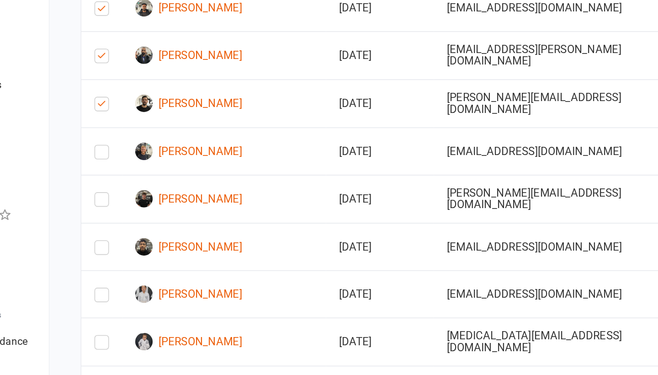
scroll to position [191, 0]
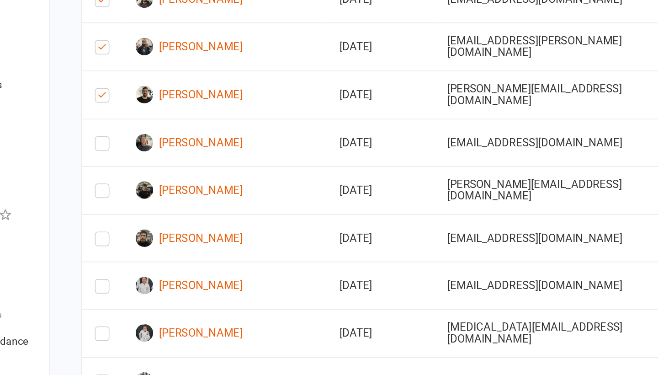
click at [117, 214] on td at bounding box center [130, 229] width 26 height 30
click at [125, 321] on label at bounding box center [129, 321] width 9 height 0
click at [125, 315] on input "checkbox" at bounding box center [129, 315] width 9 height 0
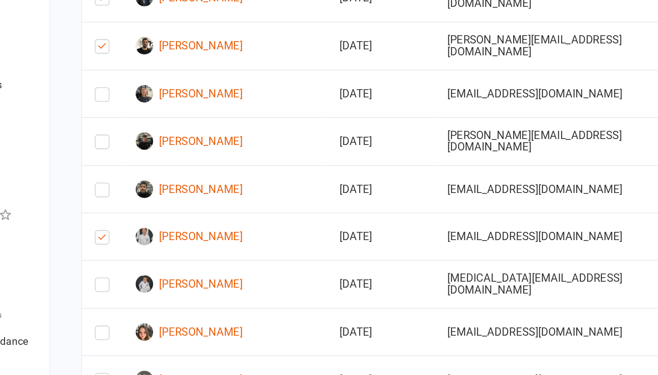
scroll to position [235, 0]
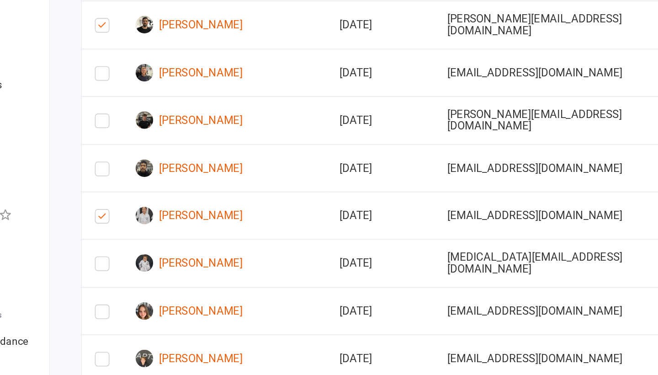
click at [125, 307] on label at bounding box center [129, 307] width 9 height 0
click at [125, 301] on input "checkbox" at bounding box center [129, 301] width 9 height 0
click at [125, 337] on label at bounding box center [129, 337] width 9 height 0
click at [125, 331] on input "checkbox" at bounding box center [129, 331] width 9 height 0
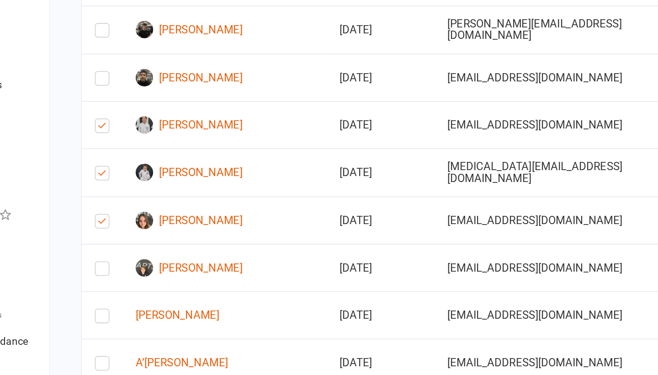
scroll to position [294, 0]
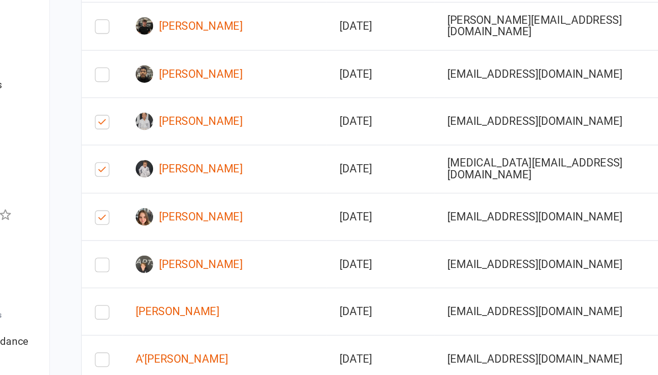
click at [125, 307] on label at bounding box center [129, 307] width 9 height 0
click at [125, 302] on input "checkbox" at bounding box center [129, 302] width 9 height 0
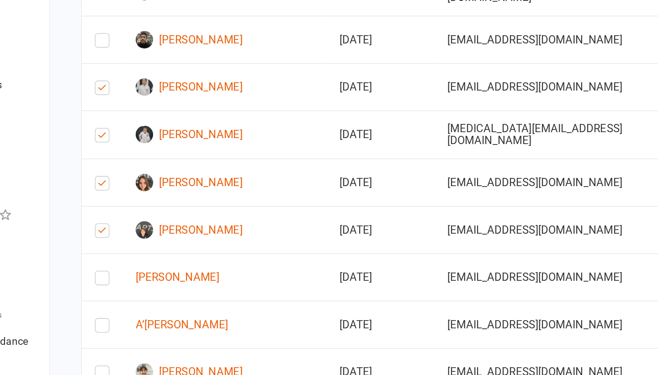
scroll to position [323, 0]
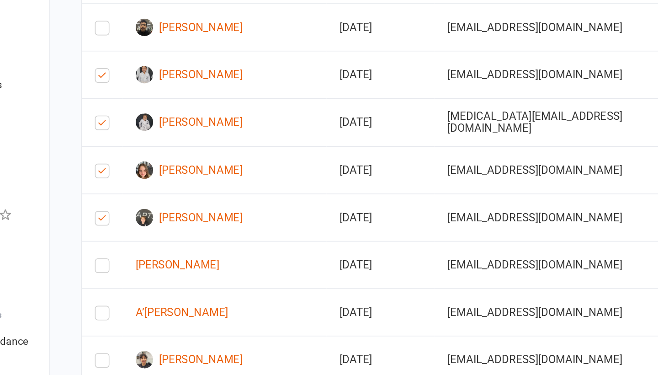
click at [125, 308] on label at bounding box center [129, 308] width 9 height 0
click at [125, 302] on input "checkbox" at bounding box center [129, 302] width 9 height 0
click at [117, 320] on td at bounding box center [130, 335] width 26 height 30
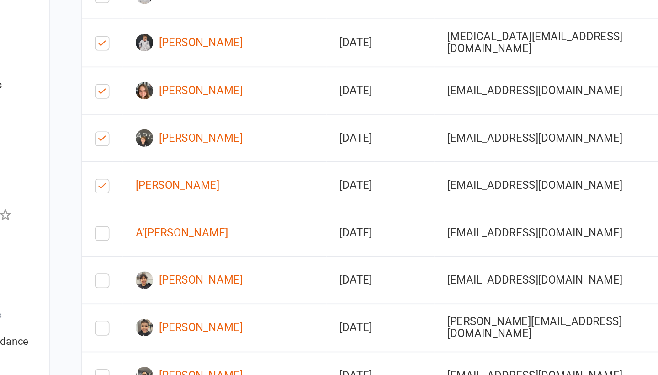
scroll to position [383, 0]
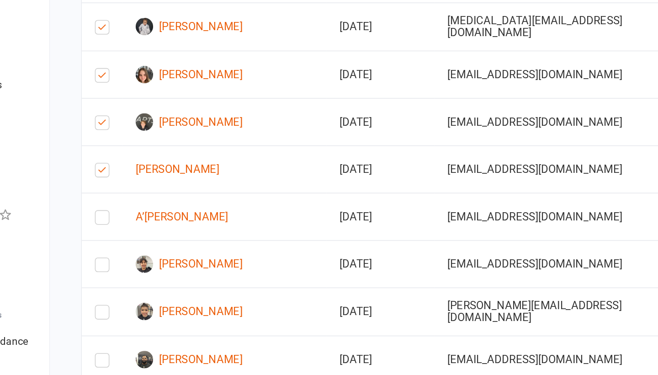
click at [125, 278] on label at bounding box center [129, 278] width 9 height 0
click at [125, 272] on input "checkbox" at bounding box center [129, 272] width 9 height 0
click at [125, 307] on label at bounding box center [129, 307] width 9 height 0
click at [125, 302] on input "checkbox" at bounding box center [129, 302] width 9 height 0
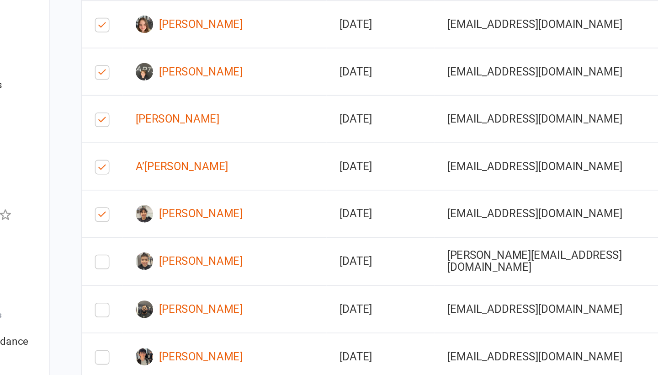
scroll to position [415, 0]
click at [125, 305] on label at bounding box center [129, 305] width 9 height 0
click at [125, 299] on input "checkbox" at bounding box center [129, 299] width 9 height 0
click at [125, 335] on label at bounding box center [129, 335] width 9 height 0
click at [125, 329] on input "checkbox" at bounding box center [129, 329] width 9 height 0
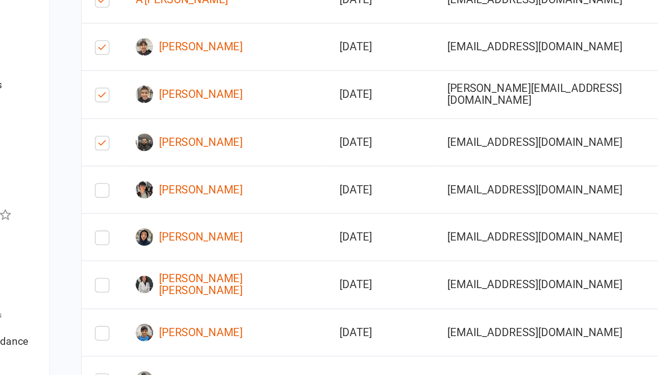
scroll to position [525, 0]
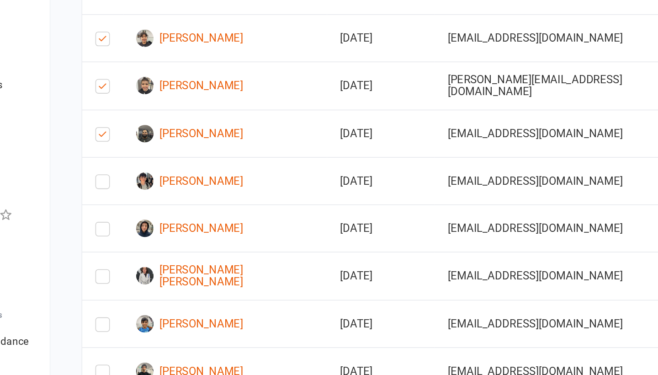
click at [125, 315] on label at bounding box center [129, 315] width 9 height 0
click at [125, 309] on input "checkbox" at bounding box center [129, 309] width 9 height 0
click at [125, 285] on label at bounding box center [129, 285] width 9 height 0
click at [125, 279] on input "checkbox" at bounding box center [129, 279] width 9 height 0
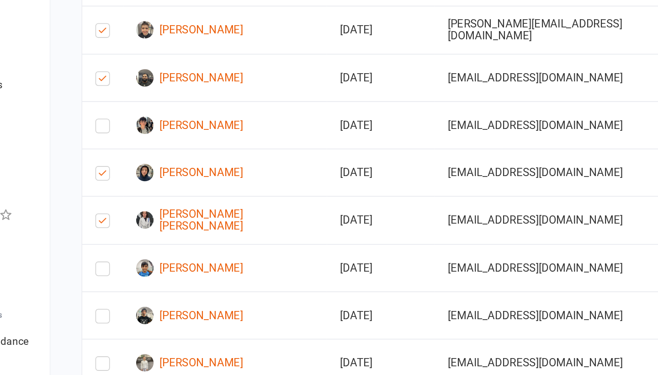
scroll to position [561, 0]
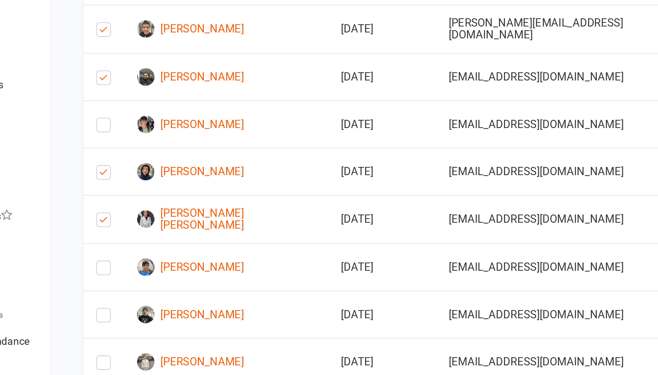
click at [117, 292] on td at bounding box center [130, 307] width 26 height 30
click at [125, 309] on label at bounding box center [129, 309] width 9 height 0
click at [125, 303] on input "checkbox" at bounding box center [129, 303] width 9 height 0
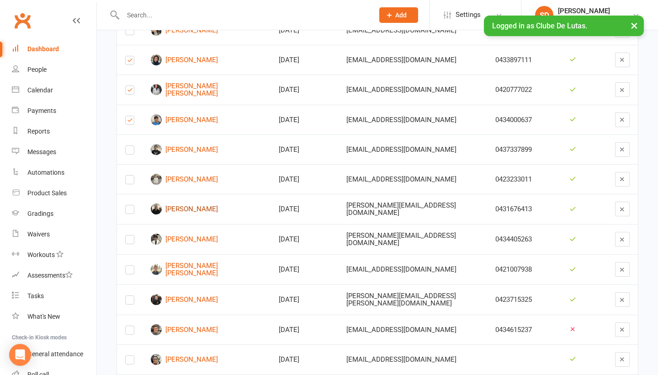
scroll to position [641, 0]
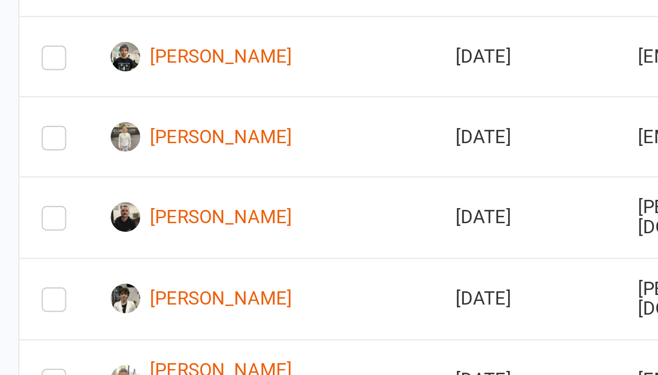
click at [125, 318] on label at bounding box center [129, 318] width 9 height 0
click at [125, 313] on input "checkbox" at bounding box center [129, 313] width 9 height 0
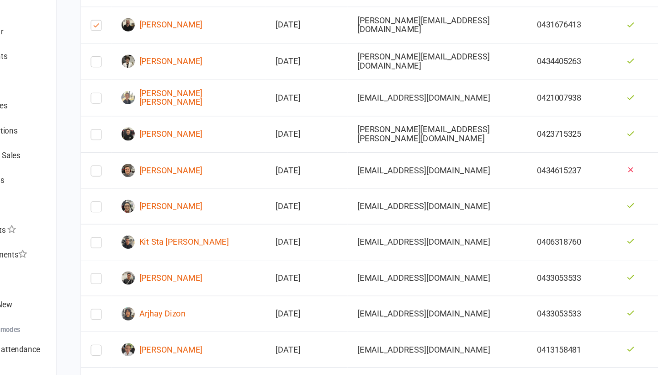
scroll to position [878, 0]
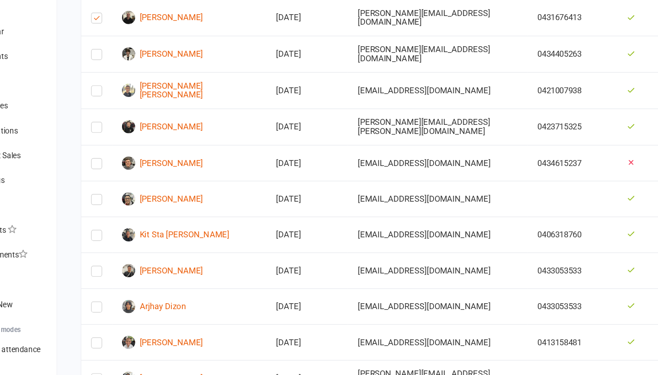
click at [125, 171] on label at bounding box center [129, 171] width 9 height 0
click at [125, 165] on input "checkbox" at bounding box center [129, 165] width 9 height 0
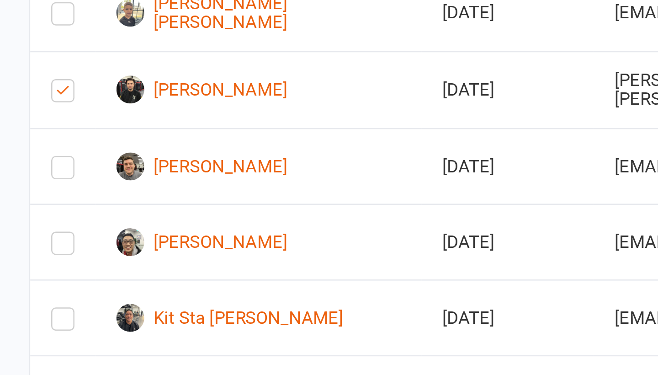
scroll to position [900, 0]
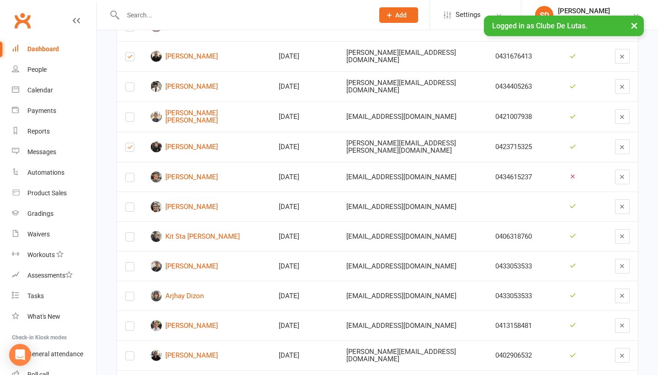
click at [132, 209] on label at bounding box center [129, 209] width 9 height 0
click at [132, 203] on input "checkbox" at bounding box center [129, 203] width 9 height 0
click at [128, 238] on label at bounding box center [129, 238] width 9 height 0
click at [128, 233] on input "checkbox" at bounding box center [129, 233] width 9 height 0
click at [129, 268] on label at bounding box center [129, 268] width 9 height 0
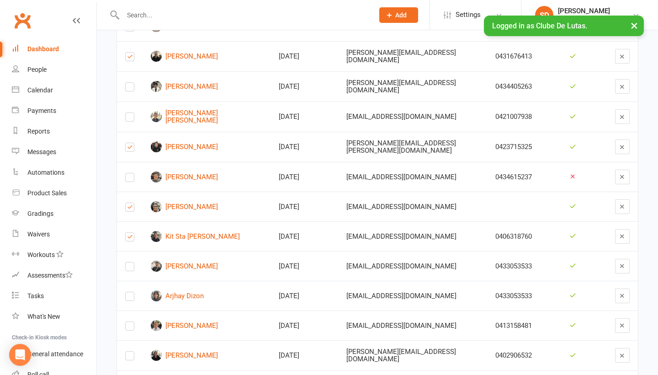
click at [129, 262] on input "checkbox" at bounding box center [129, 262] width 9 height 0
click at [130, 298] on label at bounding box center [129, 298] width 9 height 0
click at [130, 292] on input "checkbox" at bounding box center [129, 292] width 9 height 0
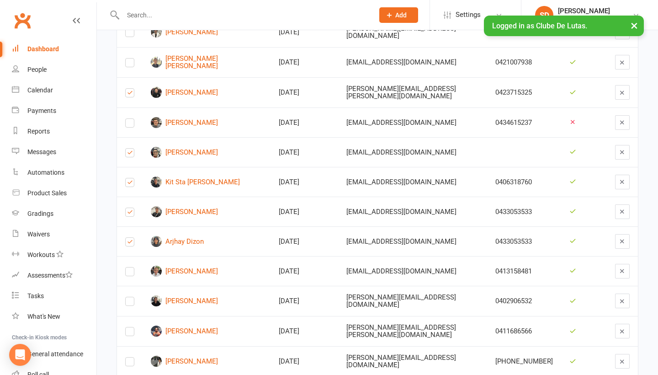
scroll to position [963, 0]
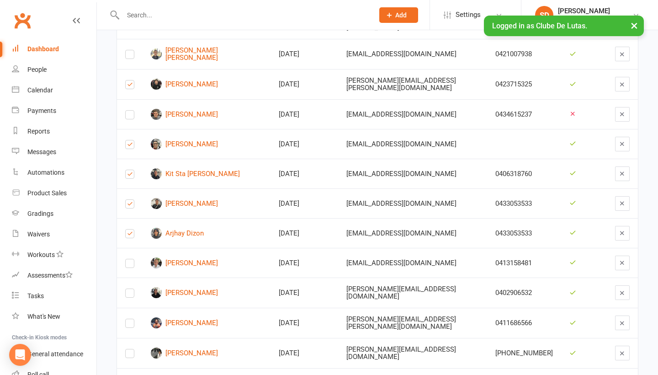
click at [125, 295] on label at bounding box center [129, 295] width 9 height 0
click at [125, 289] on input "checkbox" at bounding box center [129, 289] width 9 height 0
click at [132, 325] on label at bounding box center [129, 325] width 9 height 0
click at [132, 319] on input "checkbox" at bounding box center [129, 319] width 9 height 0
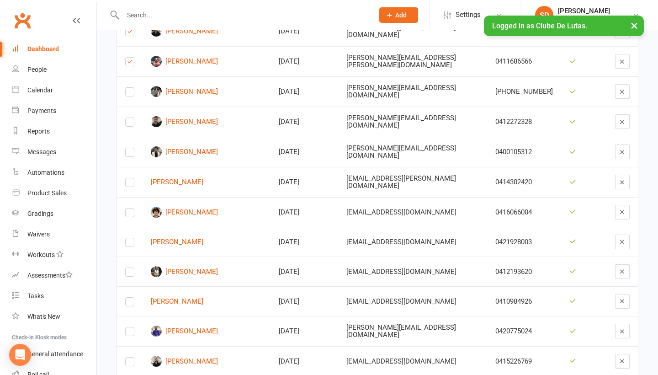
scroll to position [1231, 0]
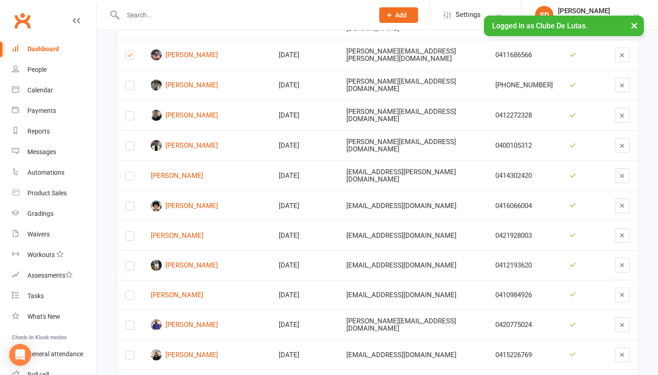
click at [132, 238] on label at bounding box center [129, 238] width 9 height 0
click at [132, 232] on input "checkbox" at bounding box center [129, 232] width 9 height 0
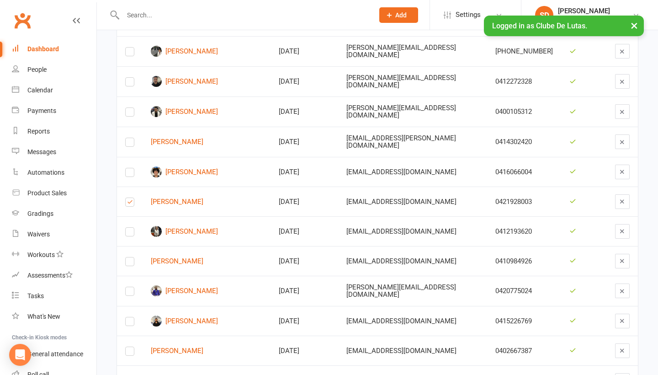
scroll to position [1269, 0]
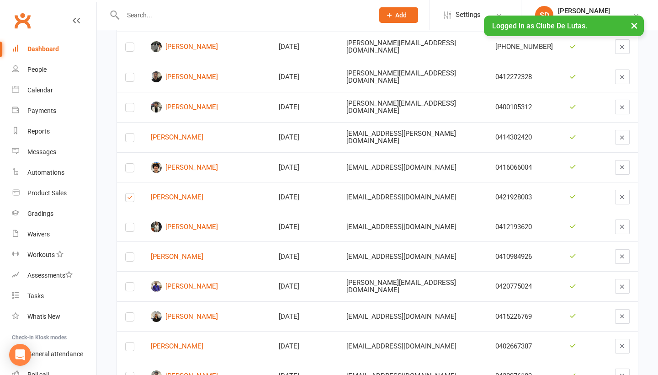
click at [128, 259] on label at bounding box center [129, 259] width 9 height 0
click at [128, 253] on input "checkbox" at bounding box center [129, 253] width 9 height 0
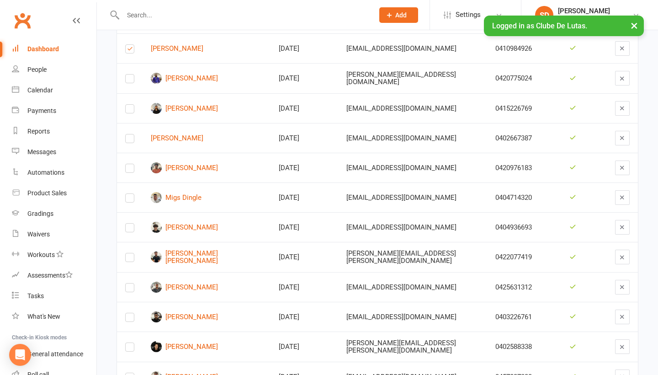
scroll to position [1488, 0]
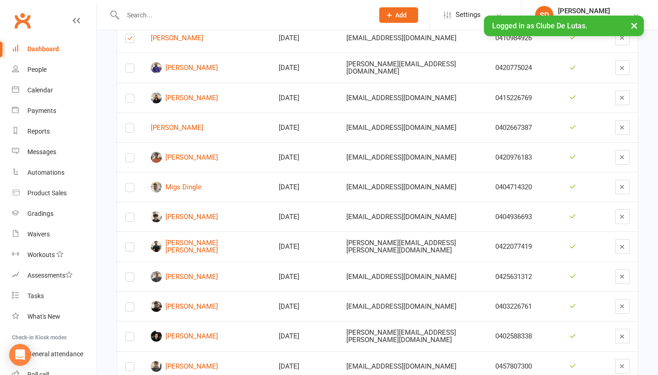
click at [131, 189] on label at bounding box center [129, 189] width 9 height 0
click at [131, 183] on input "checkbox" at bounding box center [129, 183] width 9 height 0
click at [133, 213] on td at bounding box center [130, 216] width 26 height 30
click at [130, 219] on label at bounding box center [129, 219] width 9 height 0
click at [130, 213] on input "checkbox" at bounding box center [129, 213] width 9 height 0
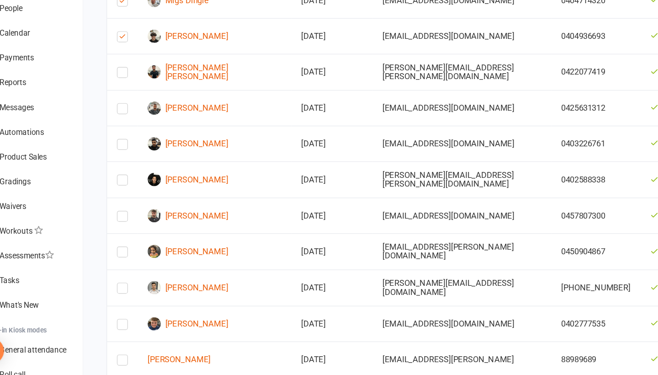
scroll to position [1614, 0]
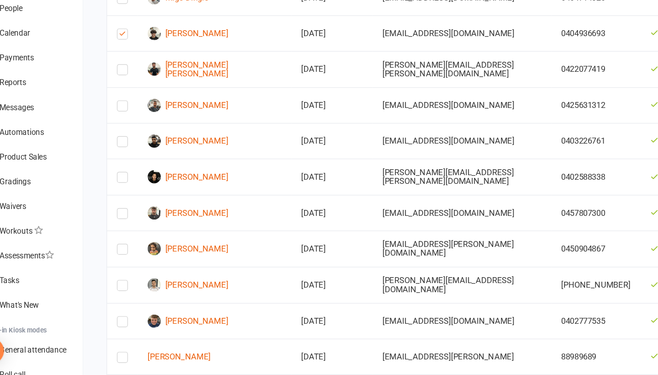
click at [125, 212] on label at bounding box center [129, 212] width 9 height 0
click at [125, 206] on input "checkbox" at bounding box center [129, 206] width 9 height 0
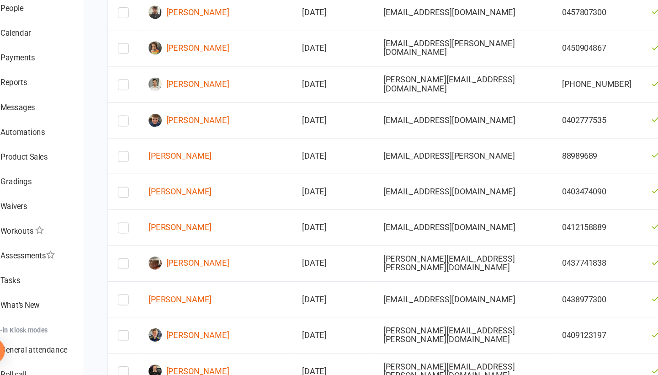
scroll to position [1793, 0]
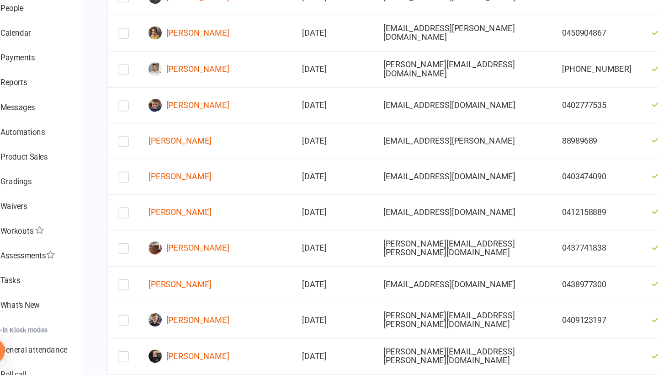
click at [125, 212] on label at bounding box center [129, 212] width 9 height 0
click at [125, 206] on input "checkbox" at bounding box center [129, 206] width 9 height 0
click at [125, 242] on label at bounding box center [129, 242] width 9 height 0
click at [125, 236] on input "checkbox" at bounding box center [129, 236] width 9 height 0
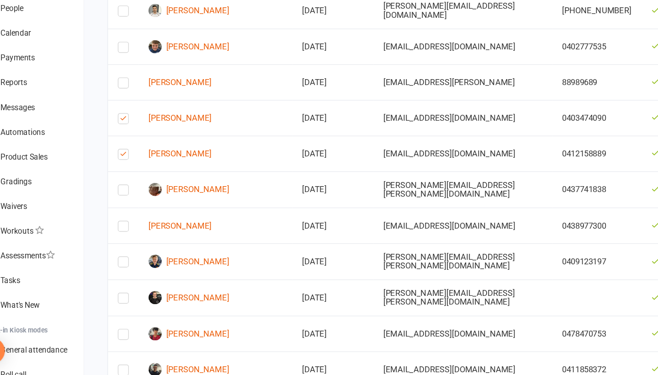
scroll to position [1849, 0]
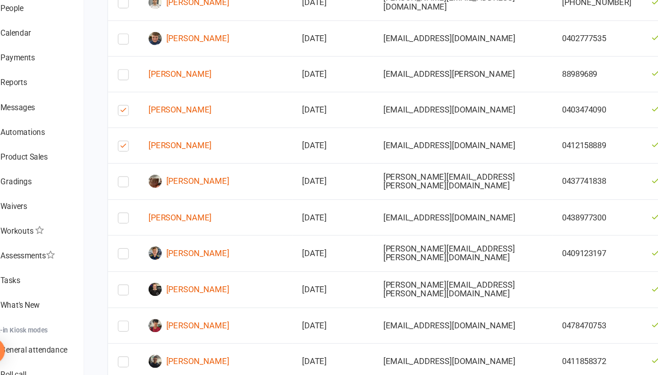
click at [125, 216] on label at bounding box center [129, 216] width 9 height 0
click at [125, 210] on input "checkbox" at bounding box center [129, 210] width 9 height 0
click at [125, 246] on label at bounding box center [129, 246] width 9 height 0
click at [125, 240] on input "checkbox" at bounding box center [129, 240] width 9 height 0
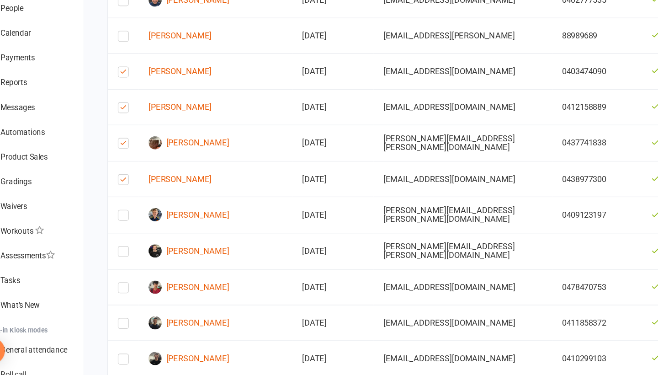
scroll to position [1881, 0]
click at [125, 243] on label at bounding box center [129, 243] width 9 height 0
click at [125, 237] on input "checkbox" at bounding box center [129, 237] width 9 height 0
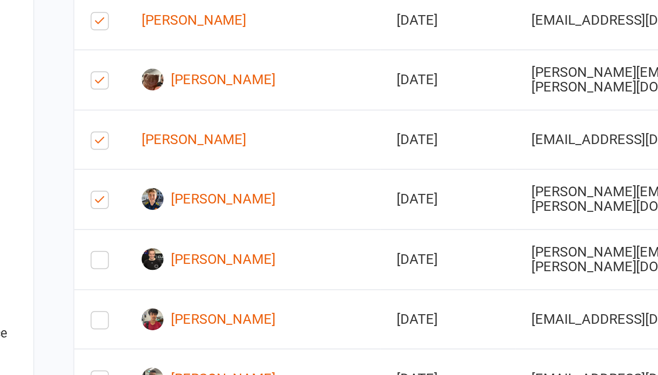
scroll to position [1905, 0]
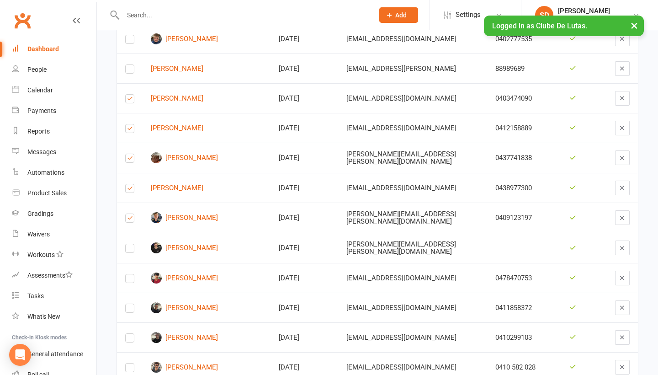
click at [132, 250] on label at bounding box center [129, 250] width 9 height 0
click at [132, 244] on input "checkbox" at bounding box center [129, 244] width 9 height 0
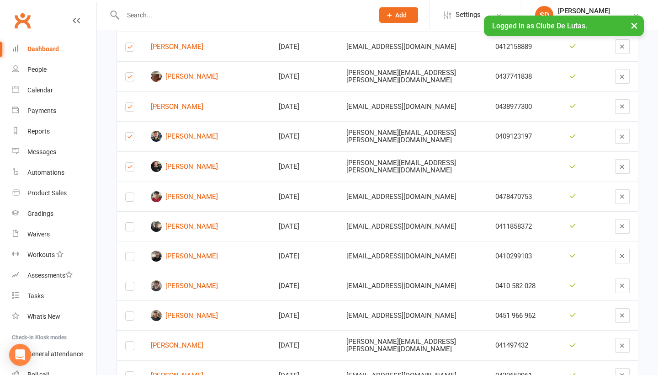
scroll to position [1910, 0]
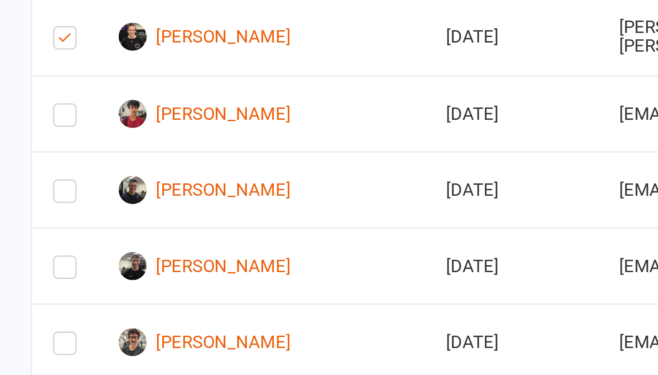
click at [125, 275] on label at bounding box center [129, 275] width 9 height 0
click at [125, 269] on input "checkbox" at bounding box center [129, 269] width 9 height 0
click at [125, 305] on label at bounding box center [129, 305] width 9 height 0
click at [125, 299] on input "checkbox" at bounding box center [129, 299] width 9 height 0
click at [125, 334] on label at bounding box center [129, 334] width 9 height 0
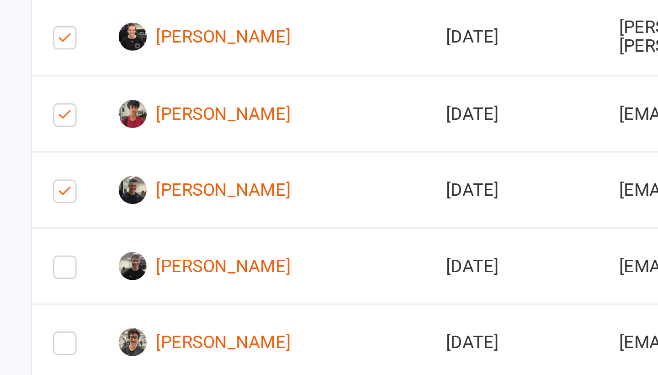
click at [125, 328] on input "checkbox" at bounding box center [129, 328] width 9 height 0
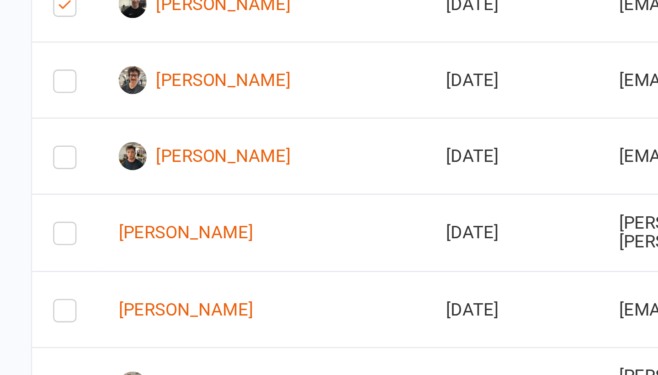
scroll to position [2018, 0]
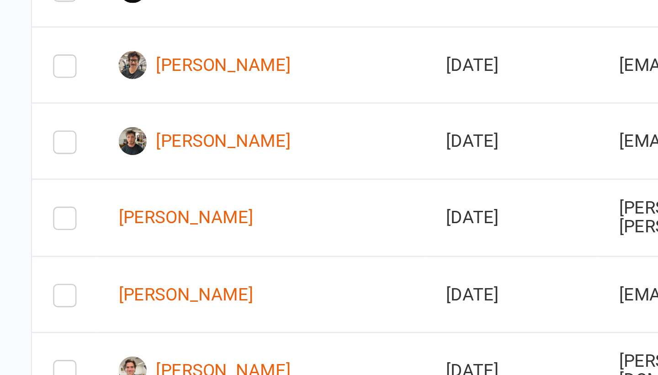
click at [125, 315] on label at bounding box center [129, 315] width 9 height 0
click at [125, 309] on input "checkbox" at bounding box center [129, 309] width 9 height 0
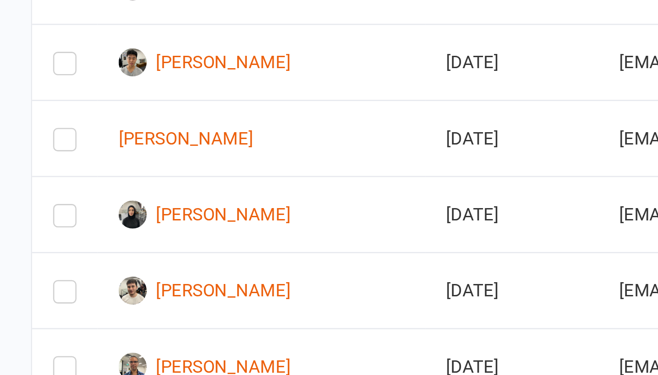
scroll to position [2201, 0]
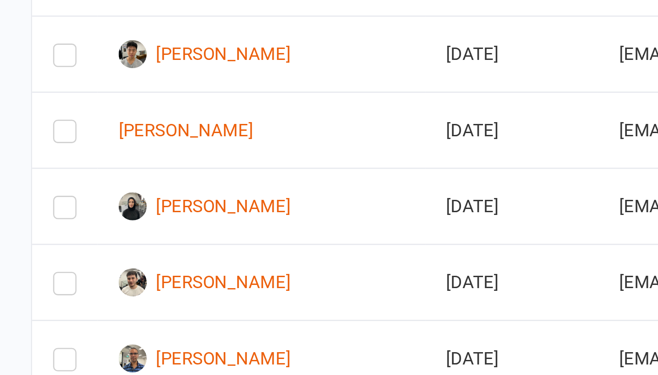
click at [125, 311] on label at bounding box center [129, 311] width 9 height 0
click at [125, 305] on input "checkbox" at bounding box center [129, 305] width 9 height 0
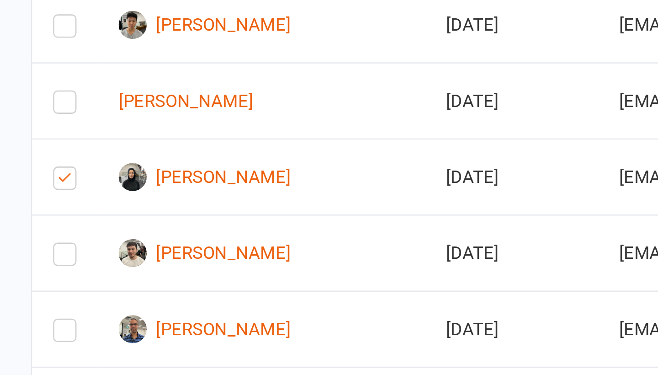
scroll to position [2213, 0]
click at [125, 329] on label at bounding box center [129, 329] width 9 height 0
click at [125, 323] on input "checkbox" at bounding box center [129, 323] width 9 height 0
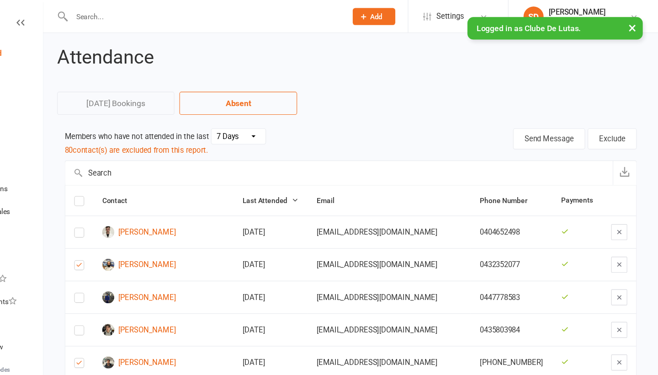
scroll to position [0, 0]
click at [593, 122] on button "Exclude" at bounding box center [615, 126] width 45 height 19
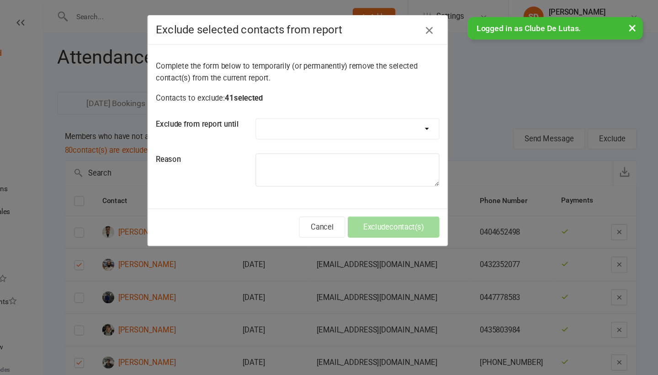
click at [384, 106] on div "Complete the form below to temporarily (or permanently) remove the selected con…" at bounding box center [328, 115] width 273 height 149
select select "30_days"
click at [300, 155] on textarea at bounding box center [375, 155] width 168 height 30
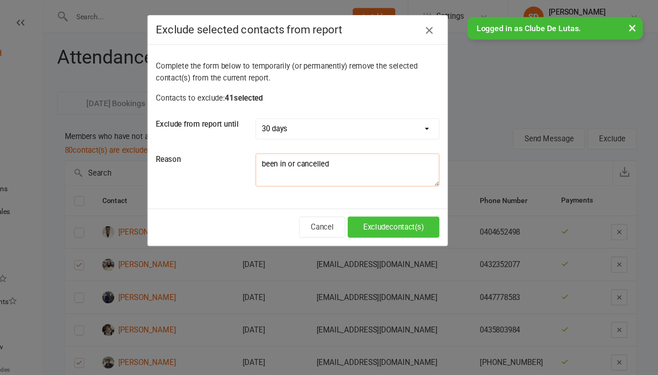
type textarea "been in or cancelled"
click at [376, 213] on button "Exclude contact(s)" at bounding box center [417, 206] width 84 height 19
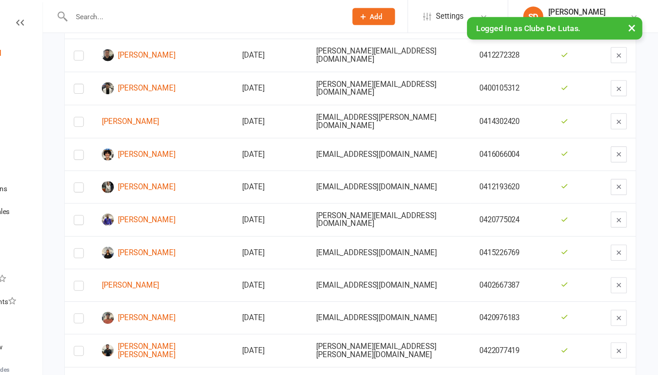
scroll to position [579, 0]
click at [626, 24] on button "×" at bounding box center [634, 26] width 16 height 20
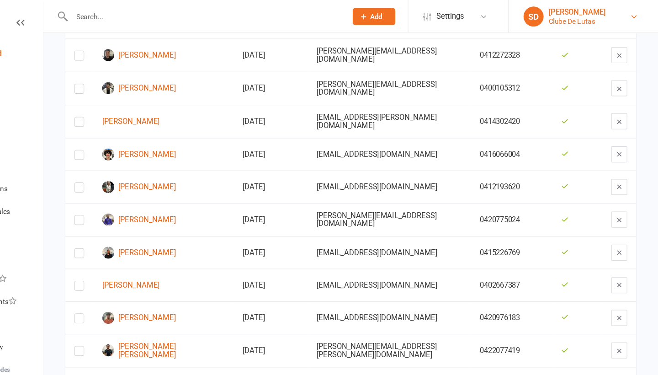
click at [551, 17] on link "SD Siobhan Duffy Clube De Lutas" at bounding box center [589, 15] width 109 height 18
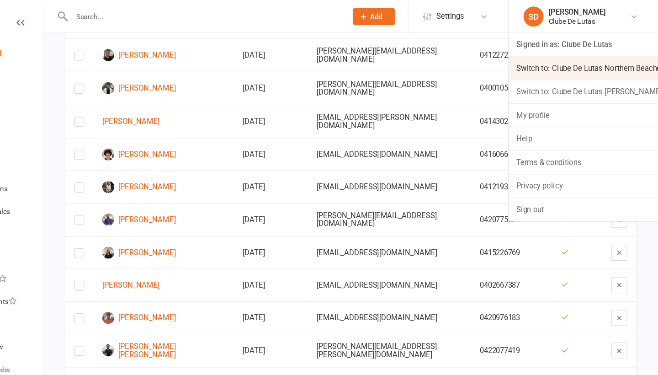
click at [538, 64] on link "Switch to: Clube De Lutas Northern Beaches" at bounding box center [589, 62] width 137 height 21
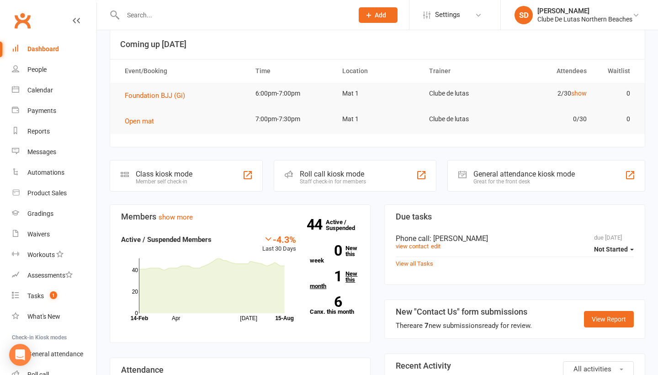
scroll to position [19, 0]
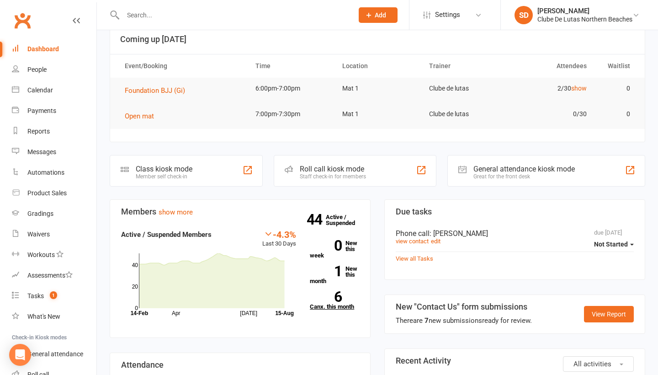
click at [348, 303] on link "6 Canx. this month" at bounding box center [334, 300] width 49 height 18
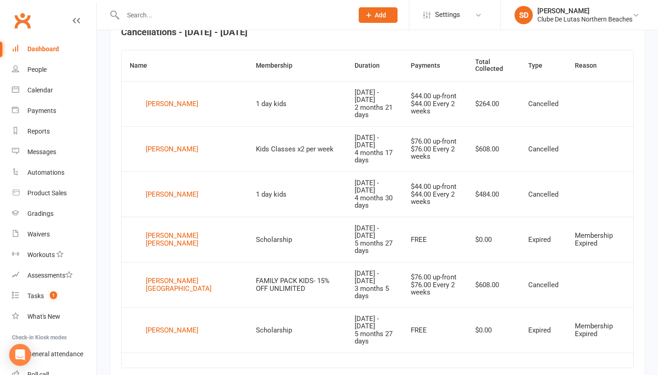
scroll to position [367, 0]
click at [619, 17] on div "Clube De Lutas Northern Beaches" at bounding box center [584, 19] width 95 height 8
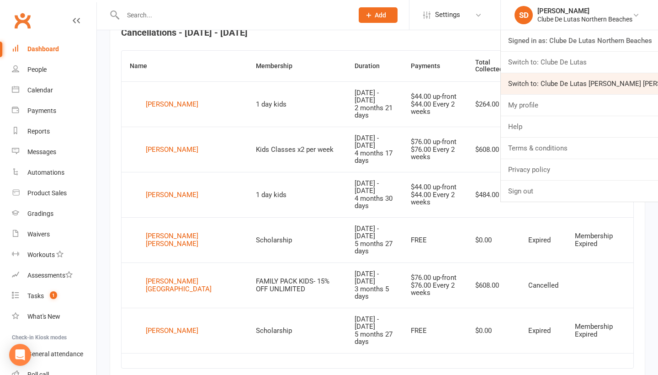
click at [621, 76] on link "Switch to: Clube De Lutas [PERSON_NAME] [PERSON_NAME]" at bounding box center [579, 83] width 157 height 21
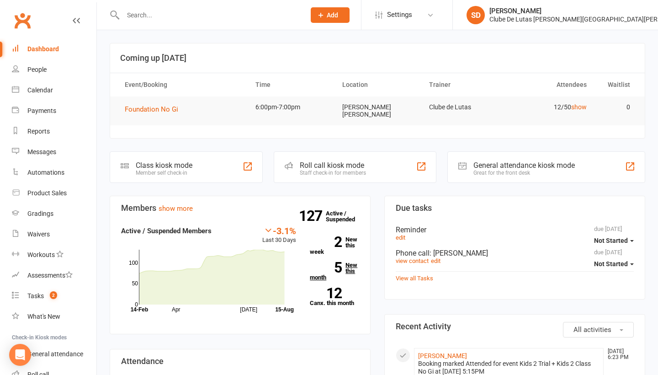
click at [355, 262] on link "5 New this month" at bounding box center [334, 271] width 49 height 18
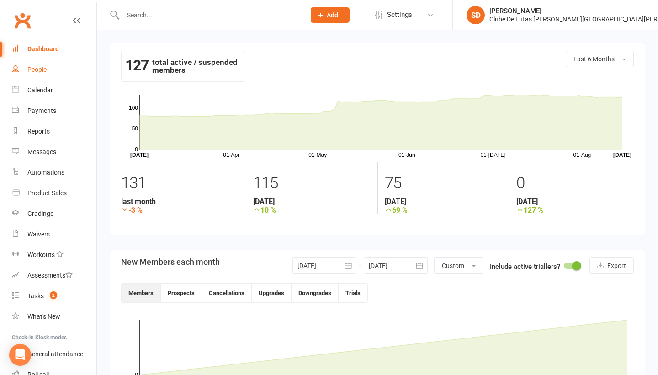
click at [37, 69] on div "People" at bounding box center [36, 69] width 19 height 7
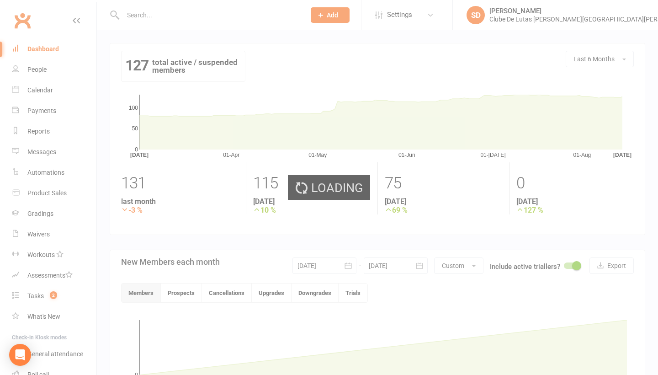
select select "100"
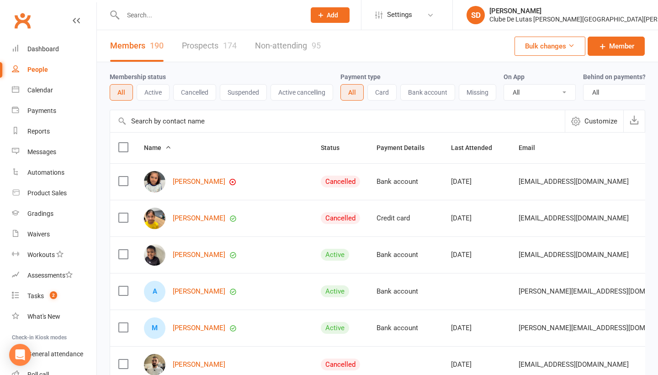
click at [290, 49] on link "Non-attending 95" at bounding box center [288, 46] width 66 height 32
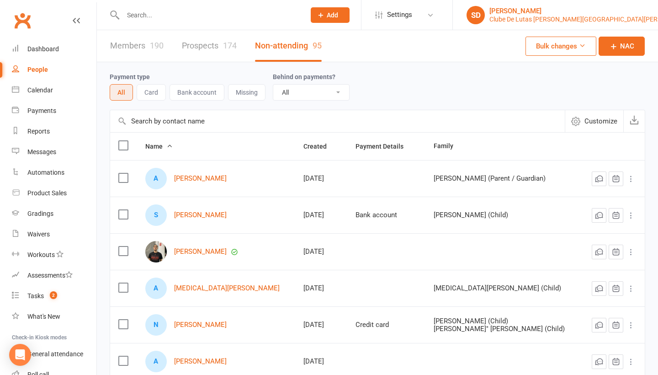
click at [635, 10] on link "SD [PERSON_NAME] Clube [PERSON_NAME] [PERSON_NAME] [PERSON_NAME]" at bounding box center [555, 15] width 178 height 18
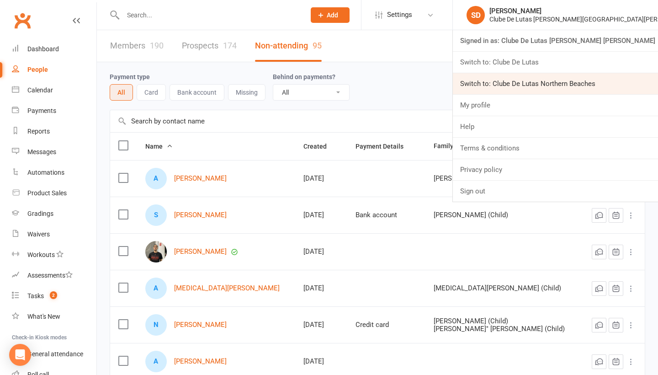
click at [610, 82] on link "Switch to: Clube De Lutas Northern Beaches" at bounding box center [555, 83] width 205 height 21
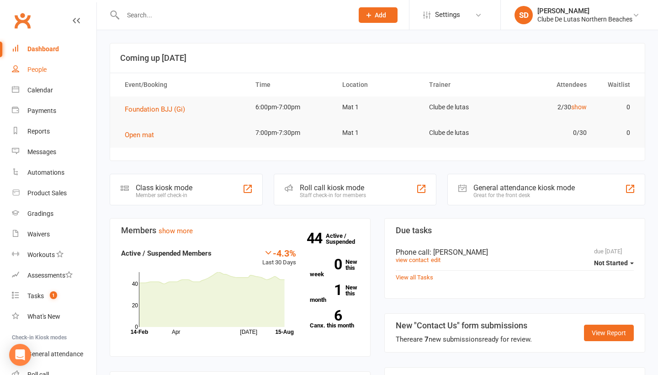
click at [41, 70] on div "People" at bounding box center [36, 69] width 19 height 7
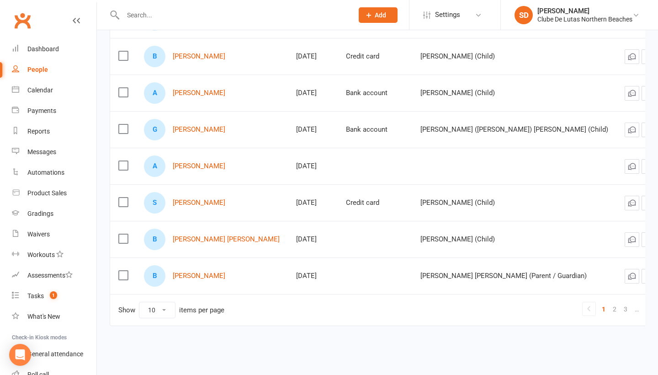
scroll to position [239, 0]
click at [59, 52] on link "Dashboard" at bounding box center [54, 49] width 85 height 21
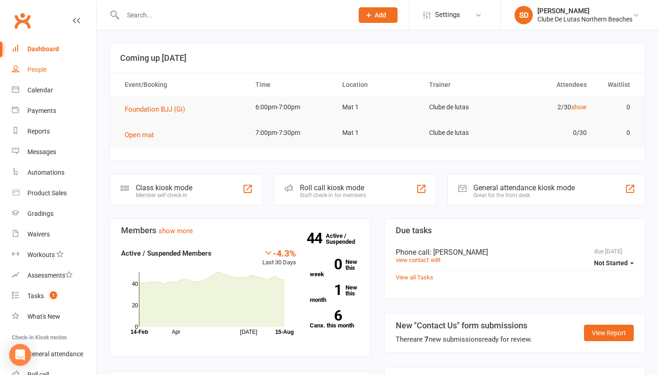
click at [48, 71] on link "People" at bounding box center [54, 69] width 85 height 21
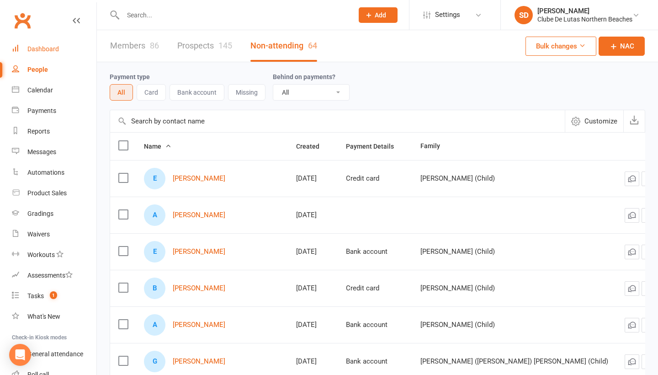
click at [49, 42] on link "Dashboard" at bounding box center [54, 49] width 85 height 21
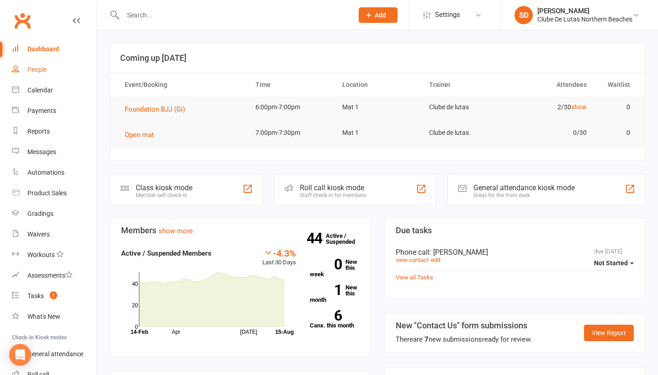
click at [39, 66] on div "People" at bounding box center [36, 69] width 19 height 7
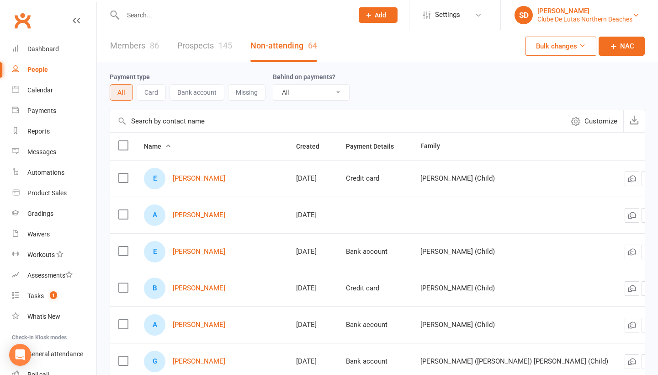
click at [621, 14] on div "[PERSON_NAME]" at bounding box center [584, 11] width 95 height 8
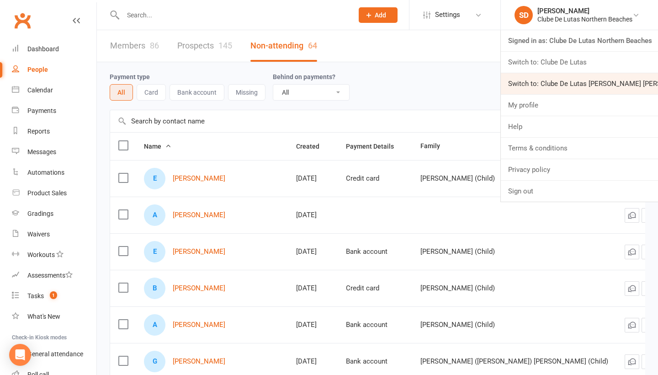
click at [583, 83] on link "Switch to: Clube De Lutas [PERSON_NAME] [PERSON_NAME]" at bounding box center [579, 83] width 157 height 21
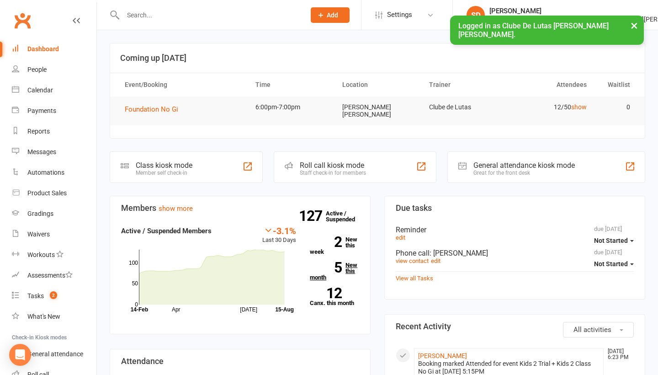
click at [347, 262] on link "5 New this month" at bounding box center [334, 271] width 49 height 18
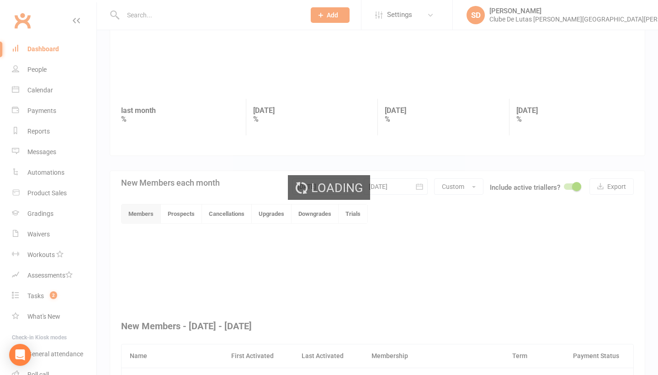
scroll to position [237, 0]
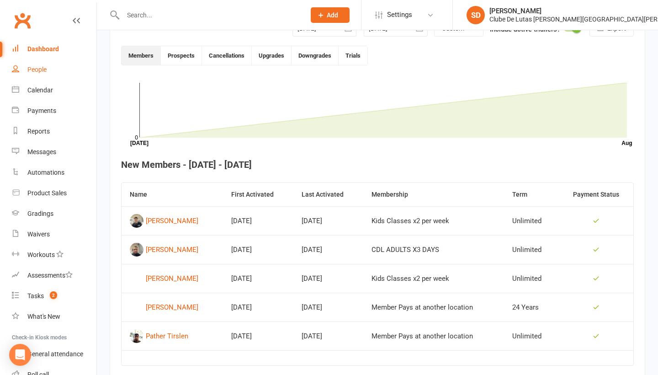
click at [46, 67] on div "People" at bounding box center [36, 69] width 19 height 7
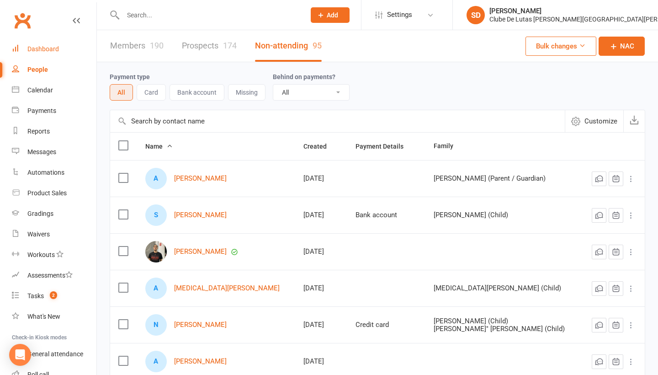
click at [50, 49] on div "Dashboard" at bounding box center [43, 48] width 32 height 7
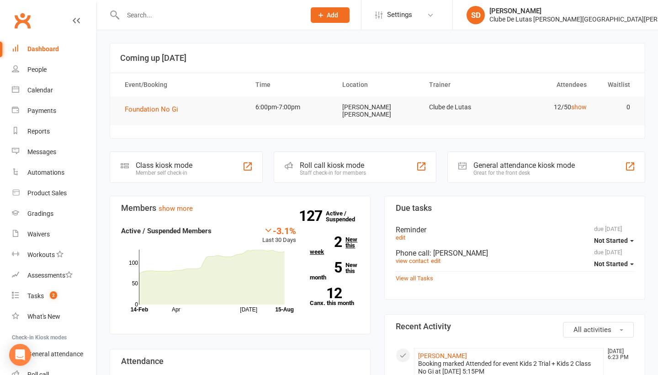
click at [350, 240] on link "2 New this week" at bounding box center [334, 245] width 49 height 18
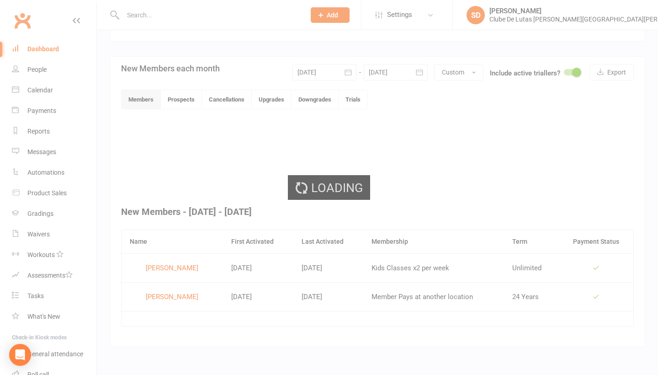
scroll to position [185, 0]
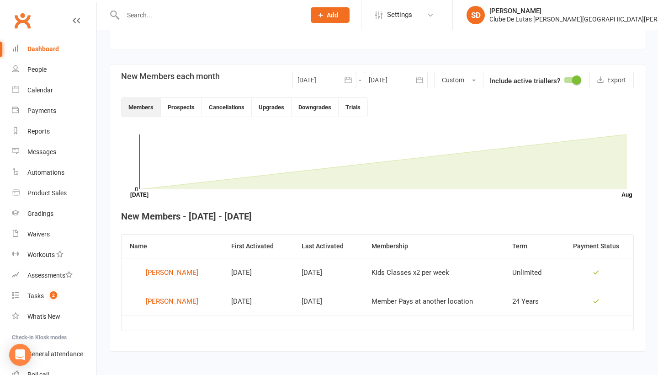
click at [341, 83] on button "button" at bounding box center [348, 80] width 16 height 16
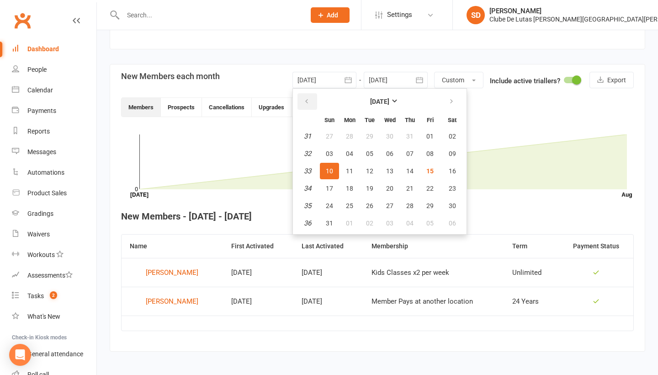
click at [316, 97] on button "button" at bounding box center [307, 101] width 20 height 16
click at [369, 137] on span "01" at bounding box center [369, 135] width 7 height 7
type input "01 Jul 2025"
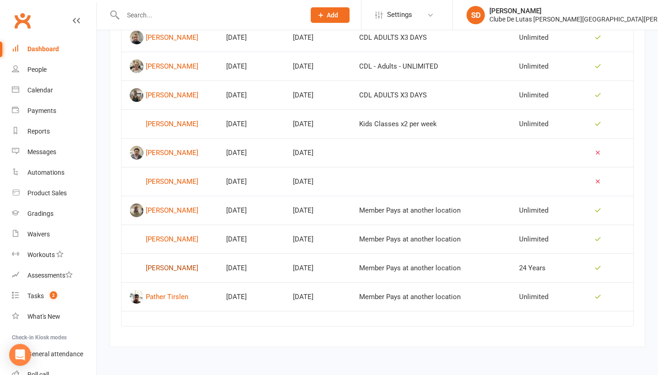
scroll to position [514, 0]
click at [41, 66] on div "People" at bounding box center [36, 69] width 19 height 7
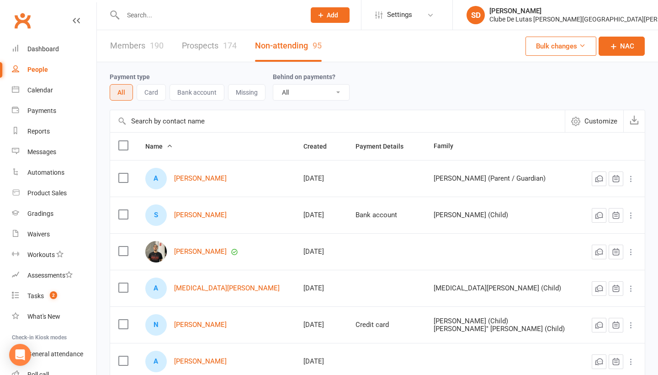
click at [209, 48] on link "Prospects 174" at bounding box center [209, 46] width 55 height 32
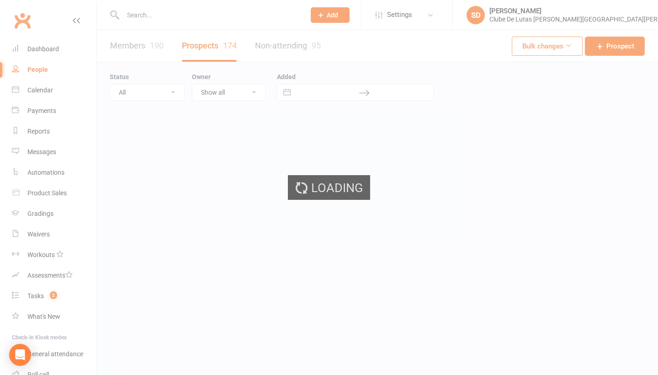
select select "100"
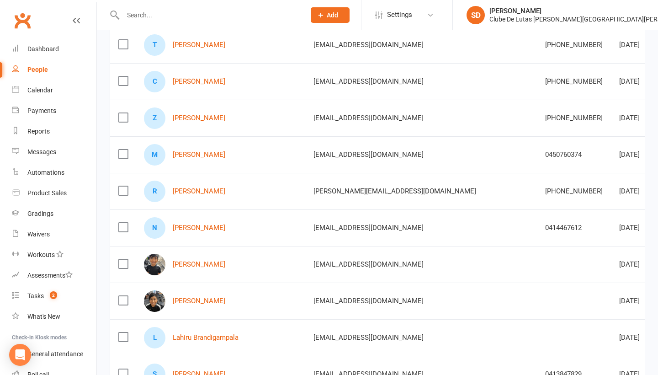
scroll to position [938, 0]
click at [49, 58] on link "Dashboard" at bounding box center [54, 49] width 85 height 21
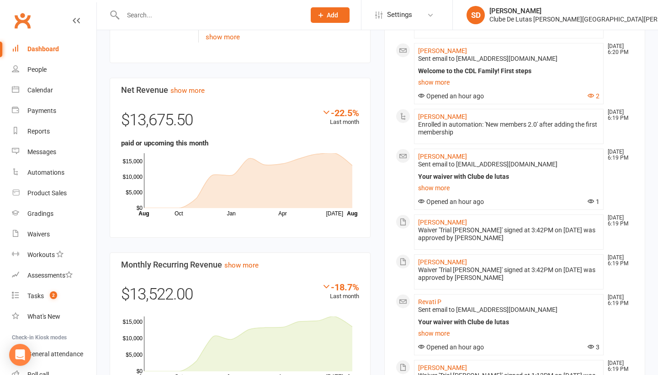
scroll to position [309, 0]
click at [609, 29] on li "SD Siobhan Duffy Clube De Lutas Rouse Hill Signed in as: Clube De Lutas Rouse H…" at bounding box center [555, 15] width 206 height 30
click at [609, 25] on li "SD Siobhan Duffy Clube De Lutas Rouse Hill Signed in as: Clube De Lutas Rouse H…" at bounding box center [555, 15] width 206 height 30
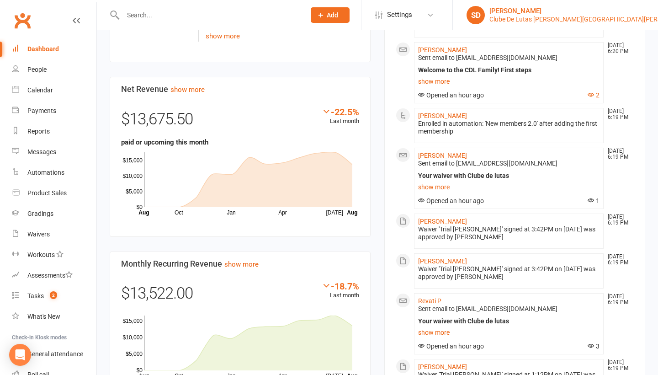
click at [611, 19] on div "Clube De Lutas Rouse Hill" at bounding box center [590, 19] width 203 height 8
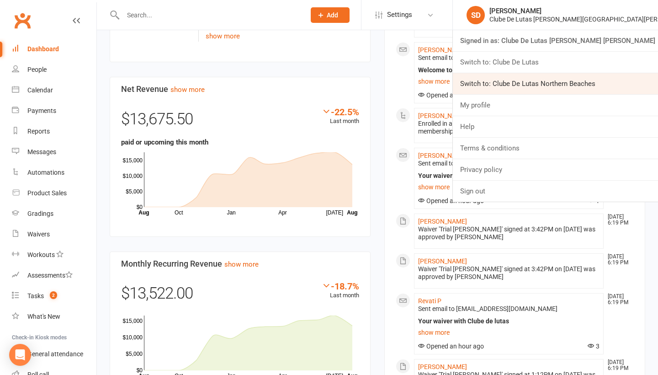
click at [613, 84] on link "Switch to: Clube De Lutas Northern Beaches" at bounding box center [555, 83] width 205 height 21
